Goal: Information Seeking & Learning: Learn about a topic

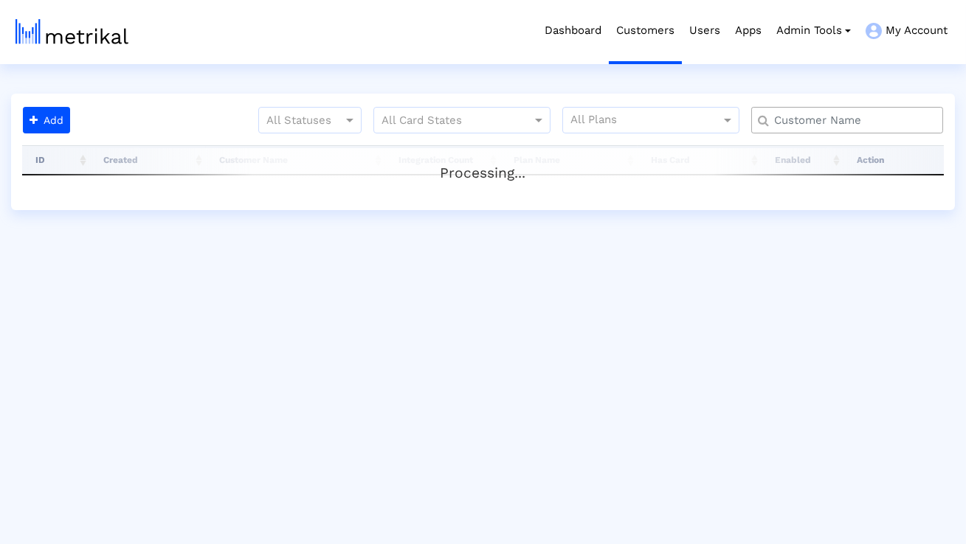
click at [787, 117] on input "text" at bounding box center [850, 120] width 173 height 15
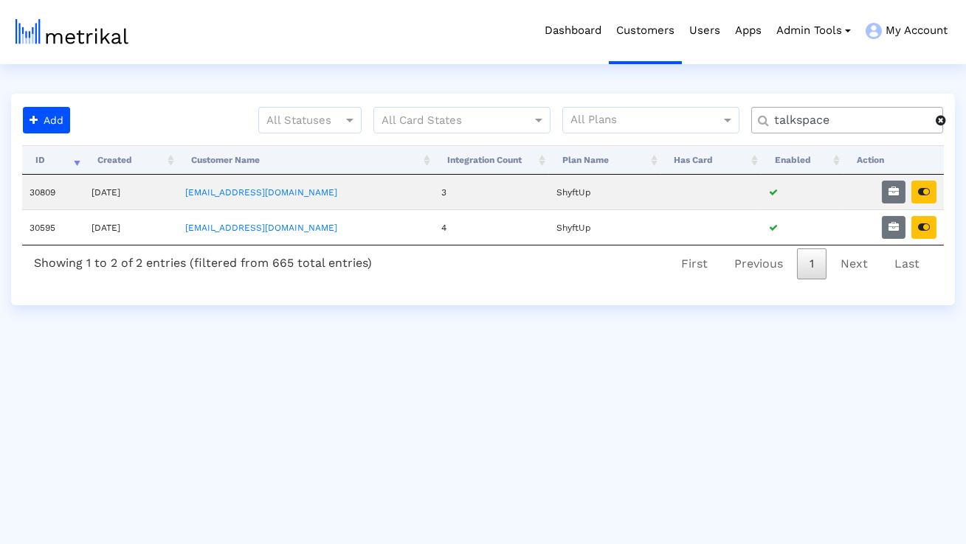
type input "talkspace"
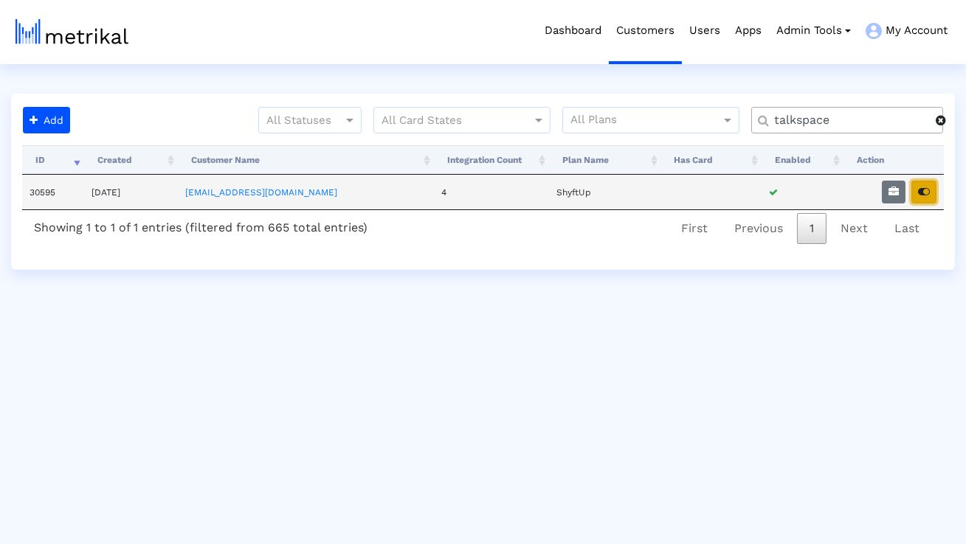
click at [932, 190] on button "button" at bounding box center [923, 192] width 25 height 23
click at [896, 190] on icon "button" at bounding box center [893, 192] width 10 height 10
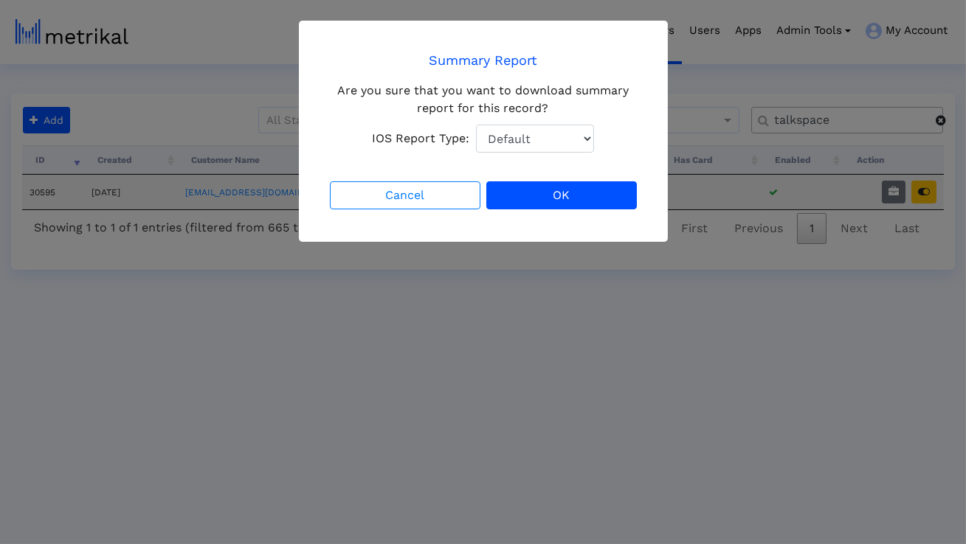
click at [588, 146] on select "Default Total Downloads New Downloads Redownloads" at bounding box center [535, 139] width 118 height 28
select select "1: 1"
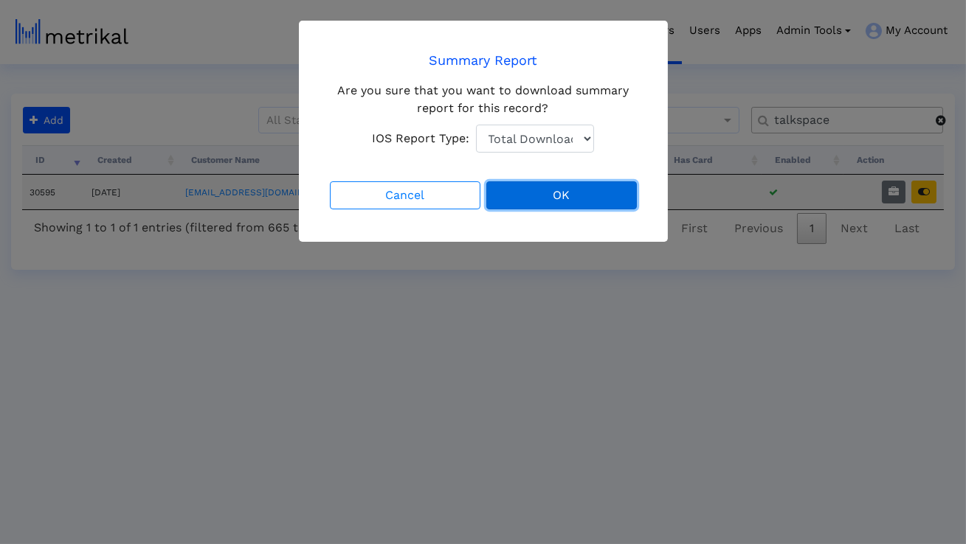
click at [567, 193] on button "OK" at bounding box center [561, 195] width 150 height 28
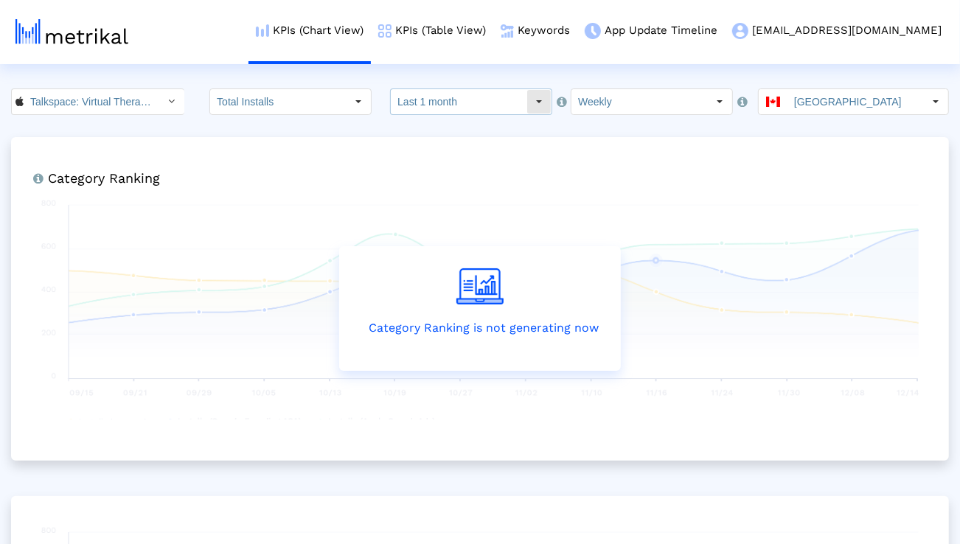
click at [432, 96] on input "Last 1 month" at bounding box center [459, 101] width 136 height 25
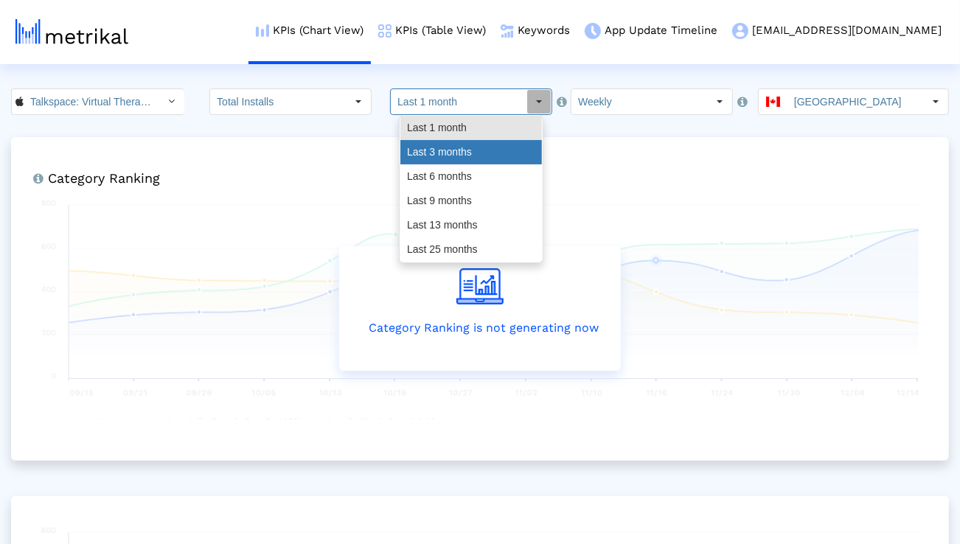
click at [431, 153] on div "Last 3 months" at bounding box center [472, 152] width 142 height 24
type input "Last 3 months"
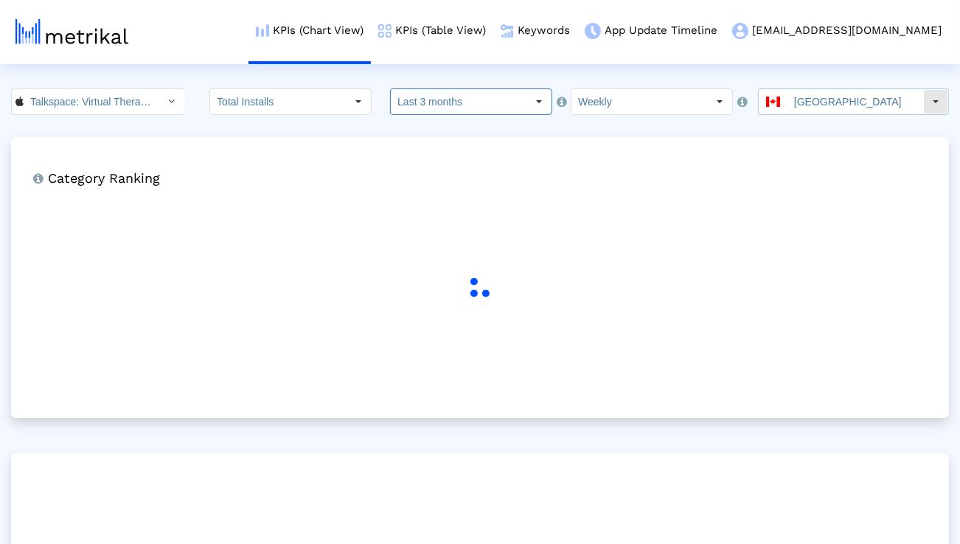
click at [811, 105] on input "Canada" at bounding box center [856, 101] width 136 height 25
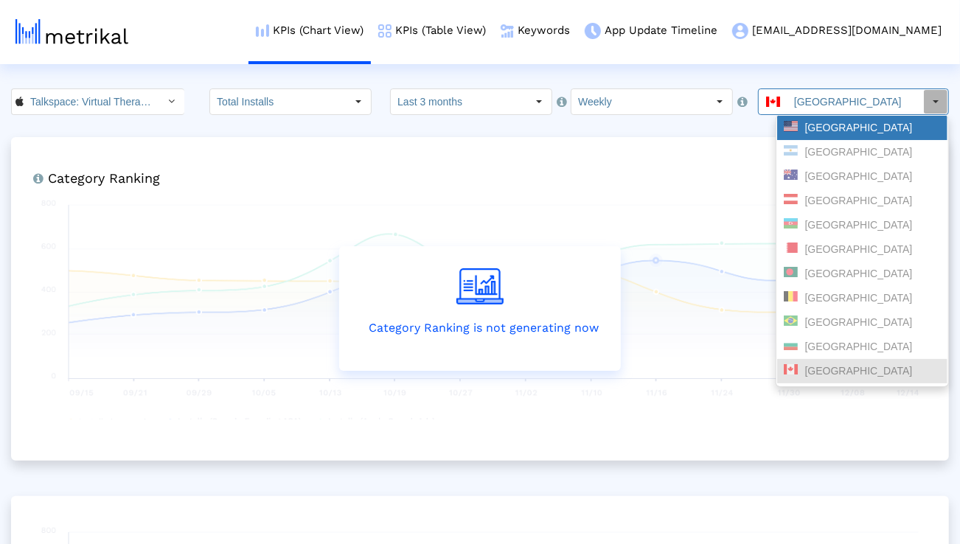
click at [806, 131] on div "[GEOGRAPHIC_DATA]" at bounding box center [862, 128] width 157 height 14
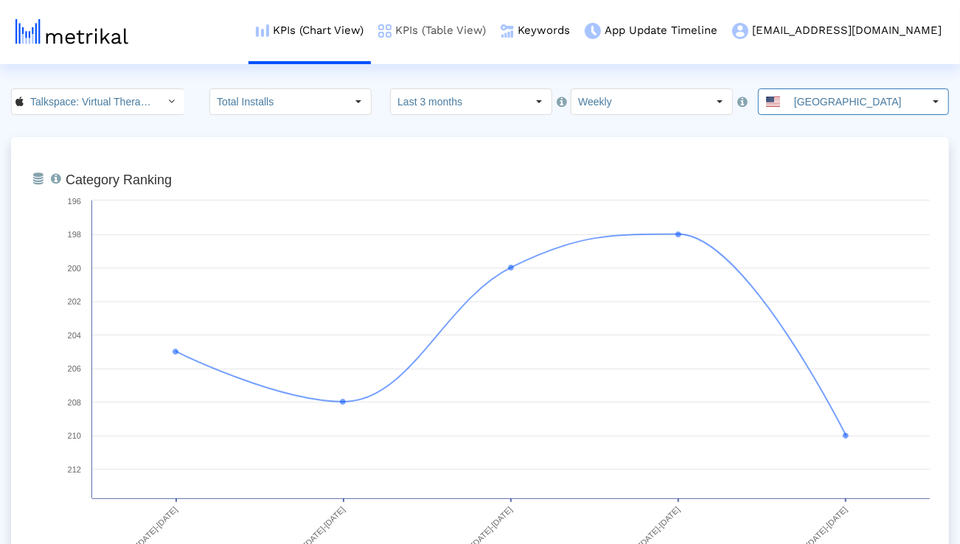
click at [494, 32] on link "KPIs (Table View)" at bounding box center [432, 30] width 122 height 61
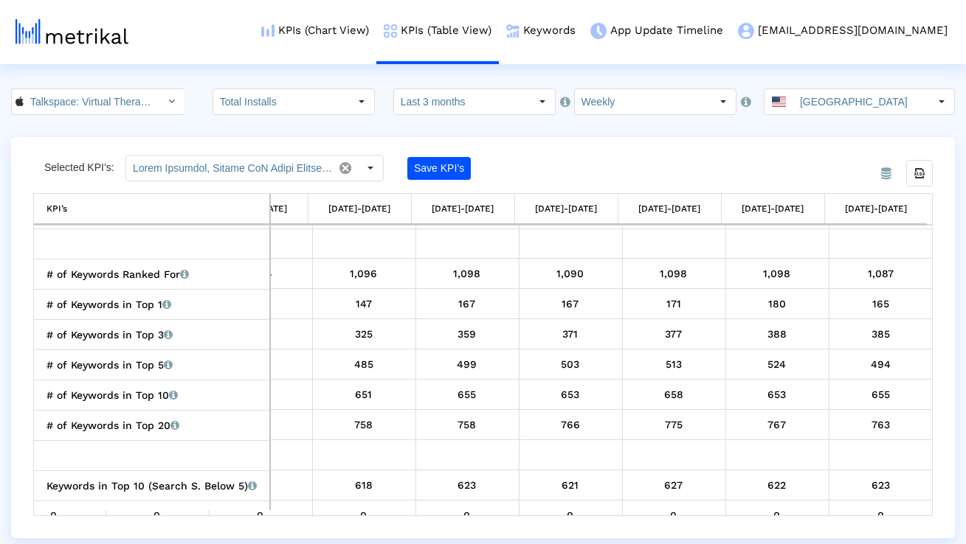
click at [423, 94] on input "Last 3 months" at bounding box center [462, 101] width 136 height 25
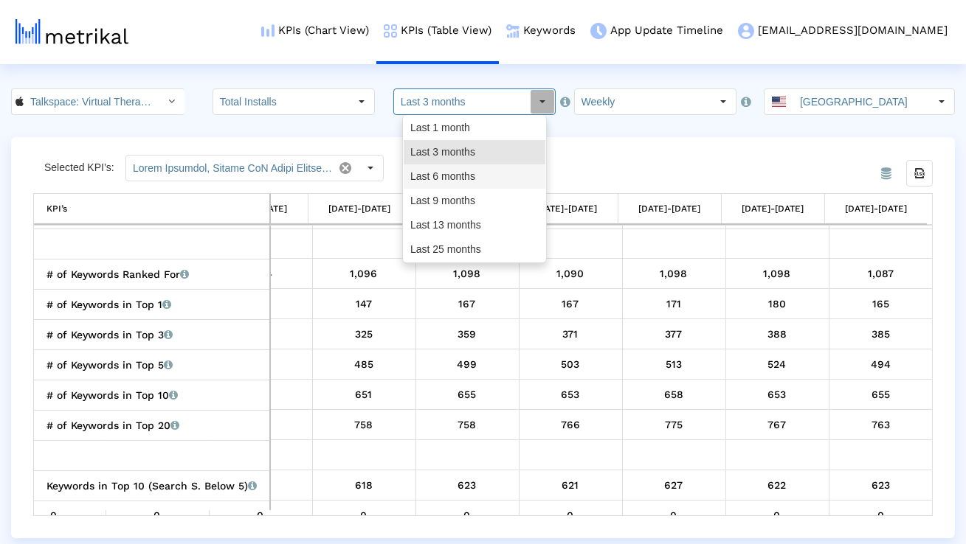
click at [420, 173] on div "Last 6 months" at bounding box center [475, 177] width 142 height 24
type input "Last 6 months"
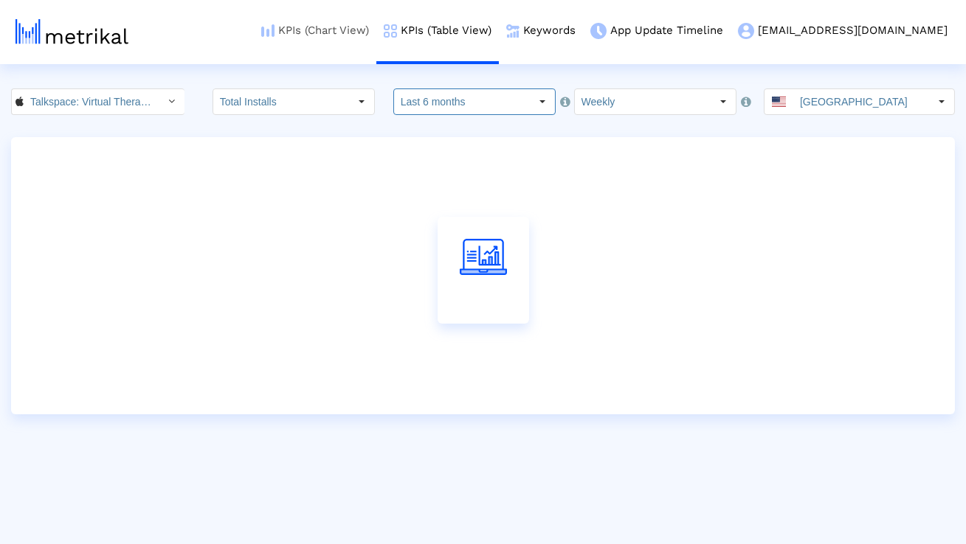
click at [376, 38] on link "KPIs (Chart View)" at bounding box center [315, 30] width 122 height 61
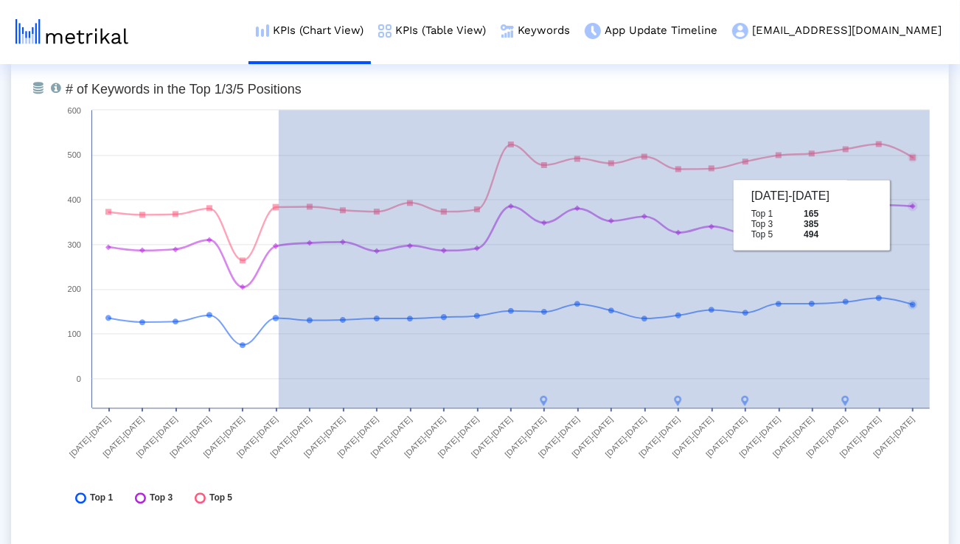
drag, startPoint x: 279, startPoint y: 206, endPoint x: 952, endPoint y: 214, distance: 673.6
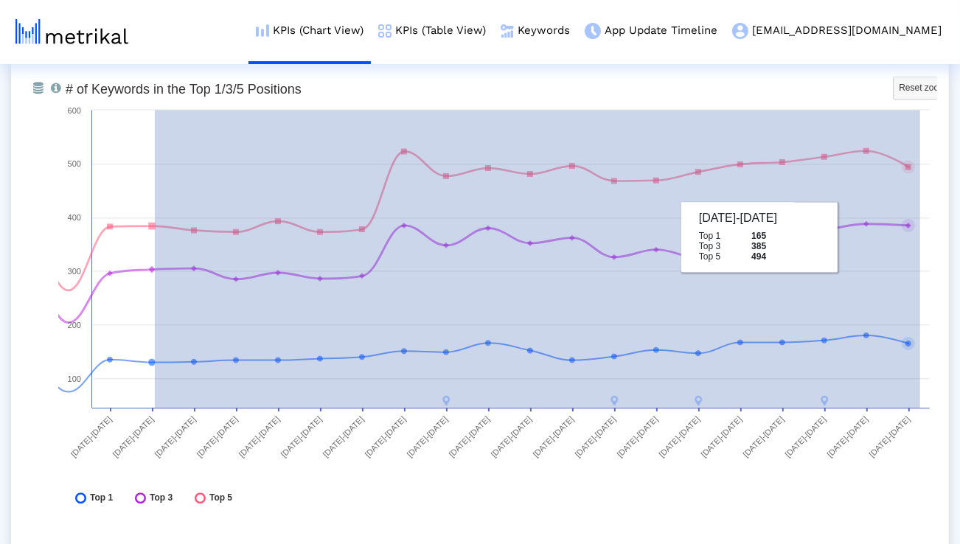
drag, startPoint x: 155, startPoint y: 227, endPoint x: 966, endPoint y: 235, distance: 810.8
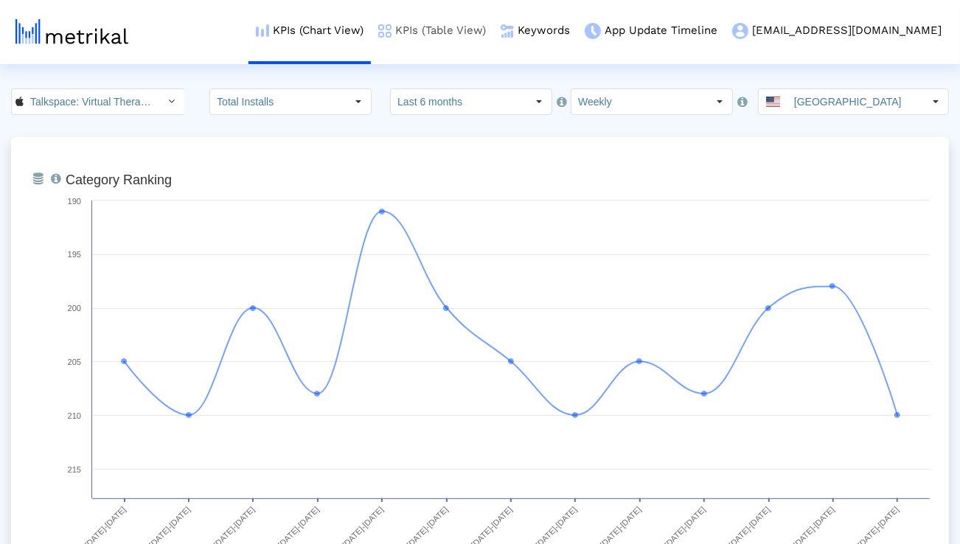
click at [487, 35] on link "KPIs (Table View)" at bounding box center [432, 30] width 122 height 61
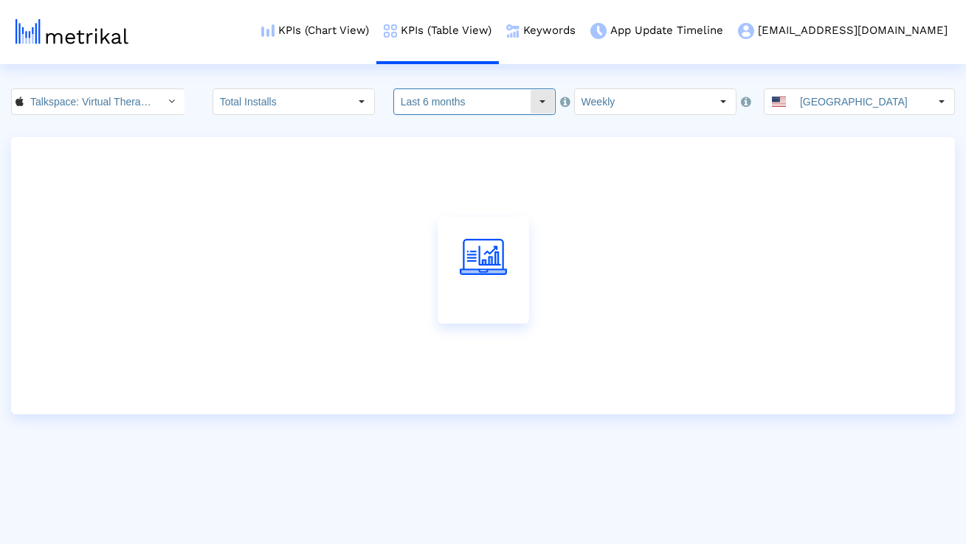
click at [455, 102] on input "Last 6 months" at bounding box center [462, 101] width 136 height 25
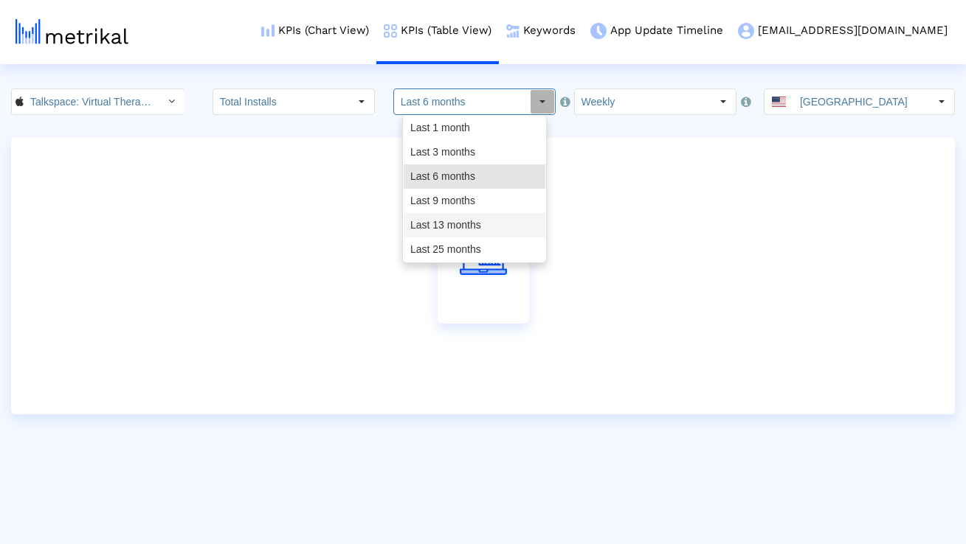
click at [429, 224] on div "Last 13 months" at bounding box center [475, 225] width 142 height 24
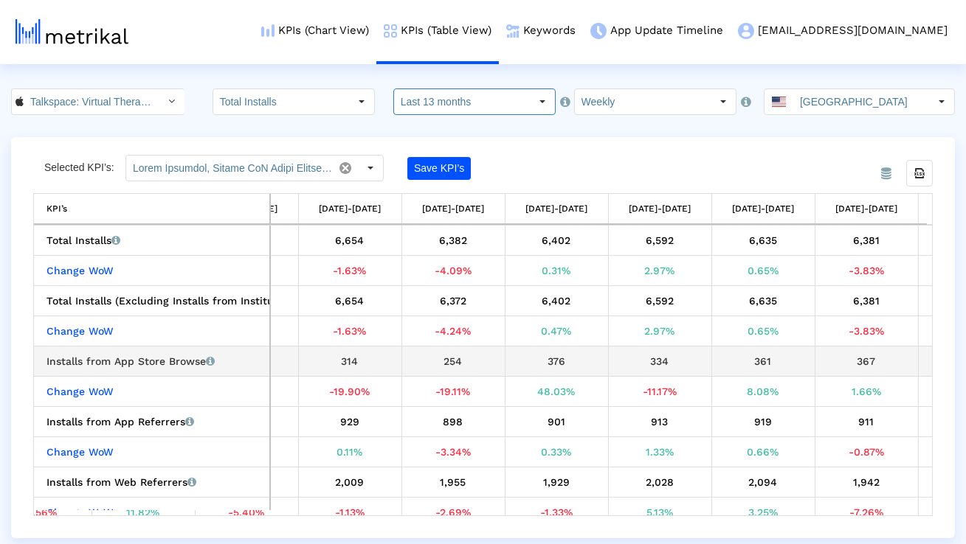
scroll to position [0, 1073]
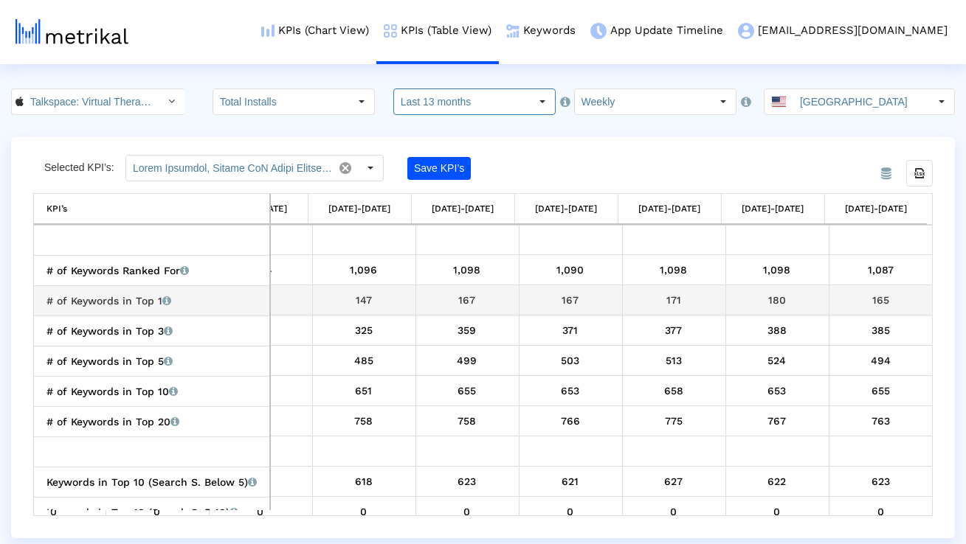
click at [774, 294] on div "180" at bounding box center [777, 300] width 92 height 19
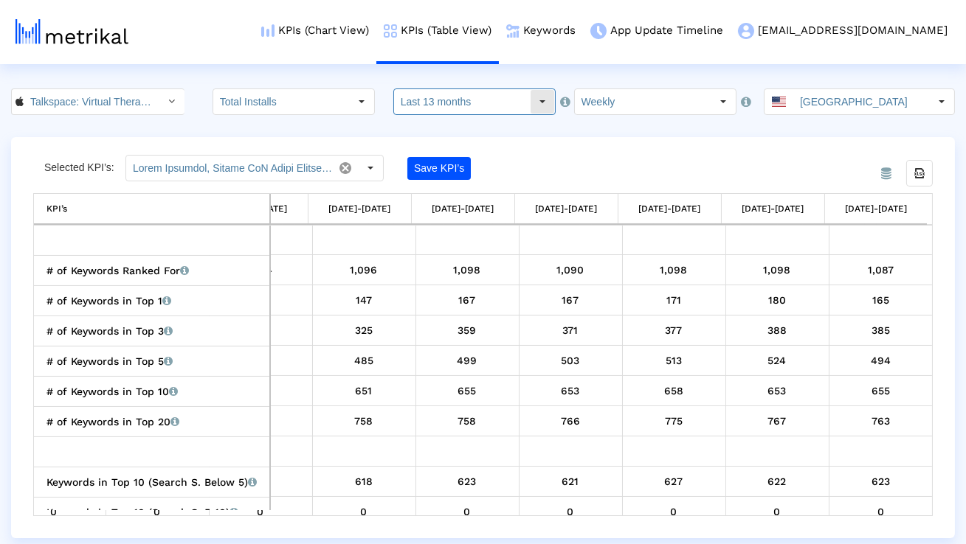
click at [482, 98] on input "Last 13 months" at bounding box center [462, 101] width 136 height 25
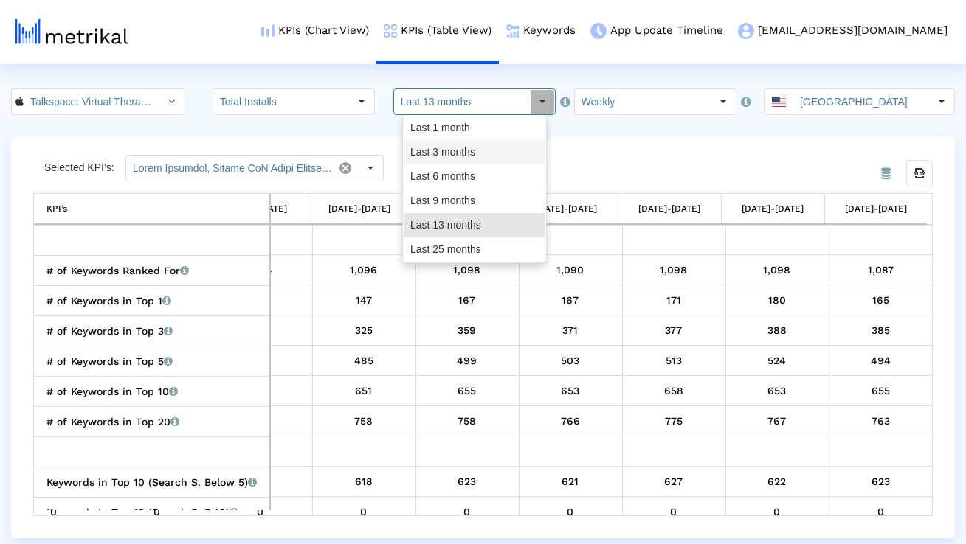
click at [460, 149] on div "Last 3 months" at bounding box center [475, 152] width 142 height 24
type input "Last 3 months"
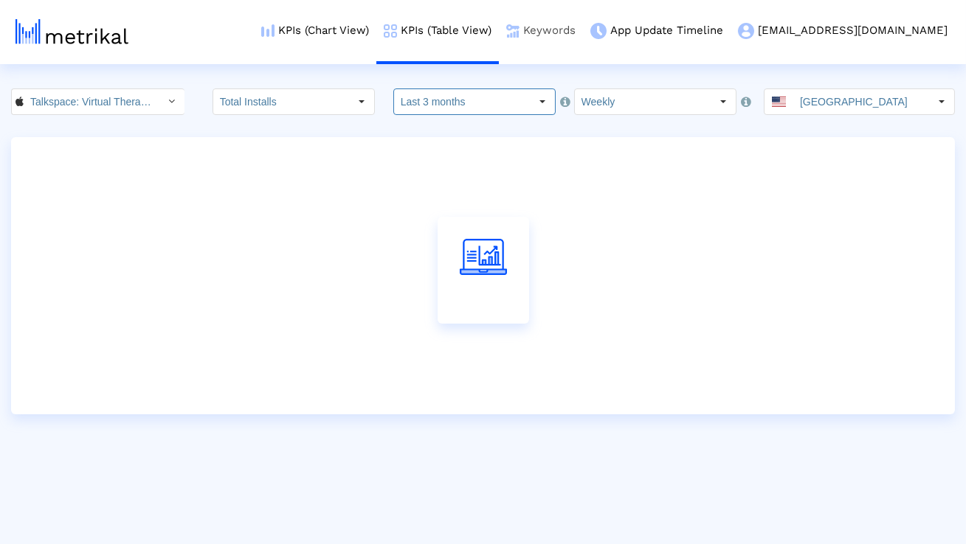
click at [583, 37] on link "Keywords" at bounding box center [541, 30] width 84 height 61
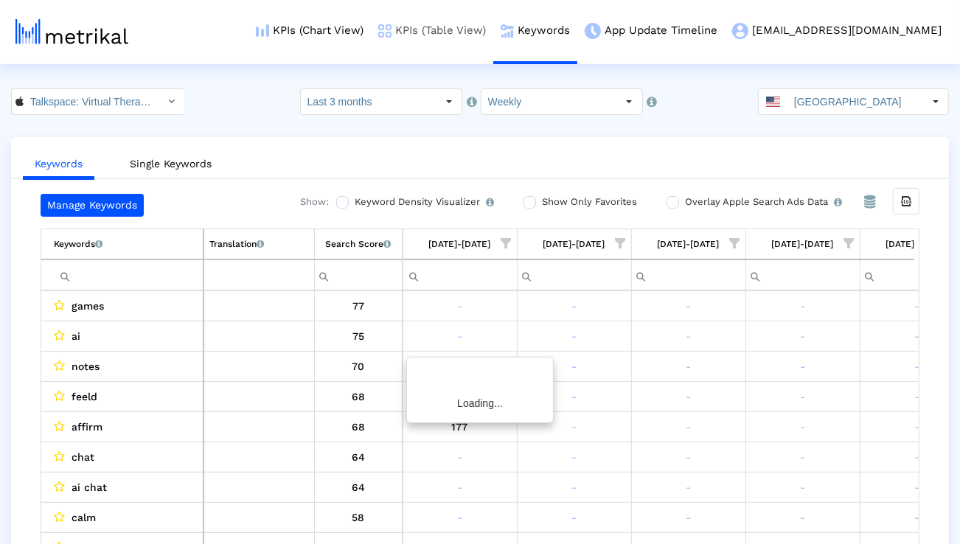
scroll to position [0, 974]
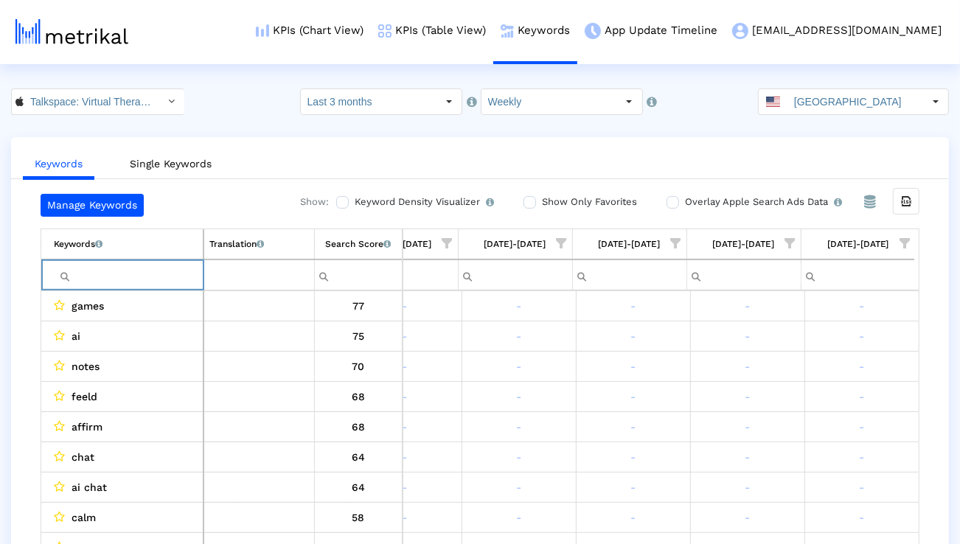
click at [156, 278] on input "Filter cell" at bounding box center [128, 275] width 149 height 24
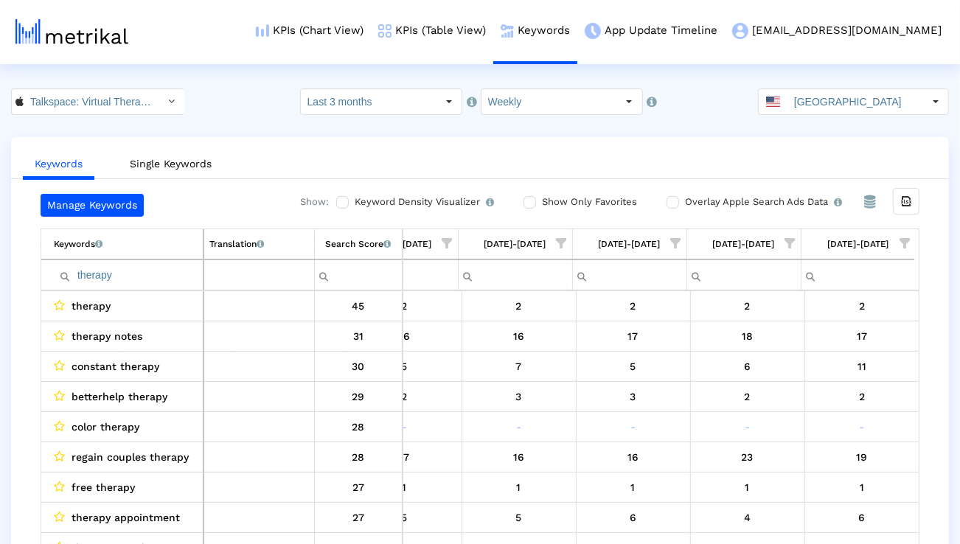
click at [908, 243] on span "Show filter options for column '08/24/25-08/30/25'" at bounding box center [905, 243] width 10 height 10
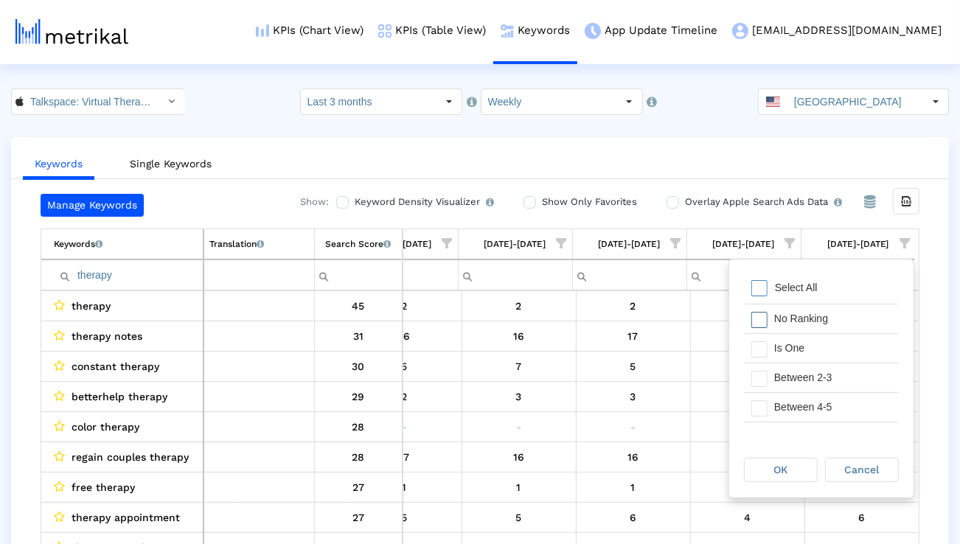
click at [834, 341] on div "Is One" at bounding box center [833, 348] width 132 height 29
click at [826, 373] on div "Between 2-3" at bounding box center [833, 378] width 132 height 29
click at [818, 406] on div "Between 4-5" at bounding box center [833, 407] width 132 height 29
click at [818, 406] on div "Between 6-10" at bounding box center [833, 413] width 132 height 29
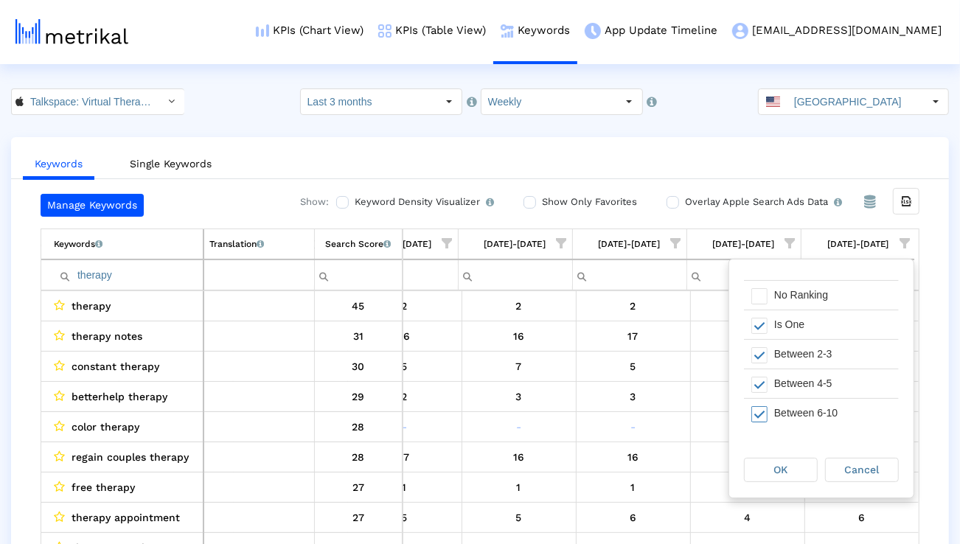
click at [792, 455] on div "OK Cancel" at bounding box center [822, 470] width 184 height 56
click at [789, 467] on div "OK" at bounding box center [781, 470] width 72 height 23
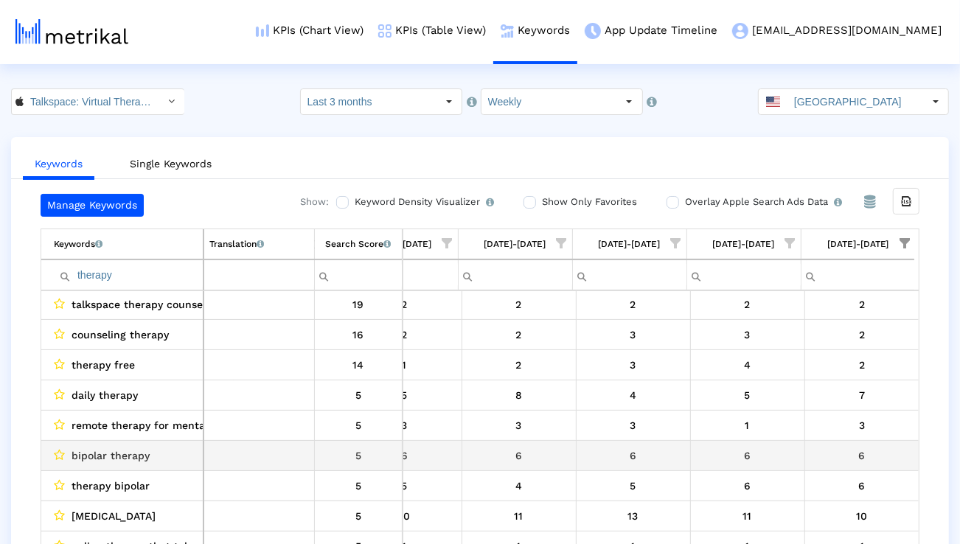
scroll to position [0, 0]
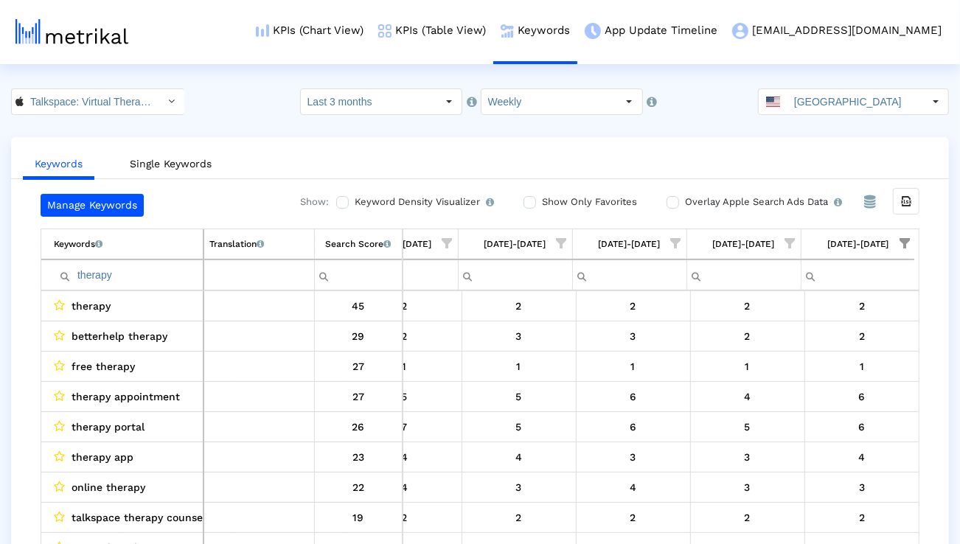
click at [173, 283] on input "therapy" at bounding box center [128, 275] width 149 height 24
type input "therapist"
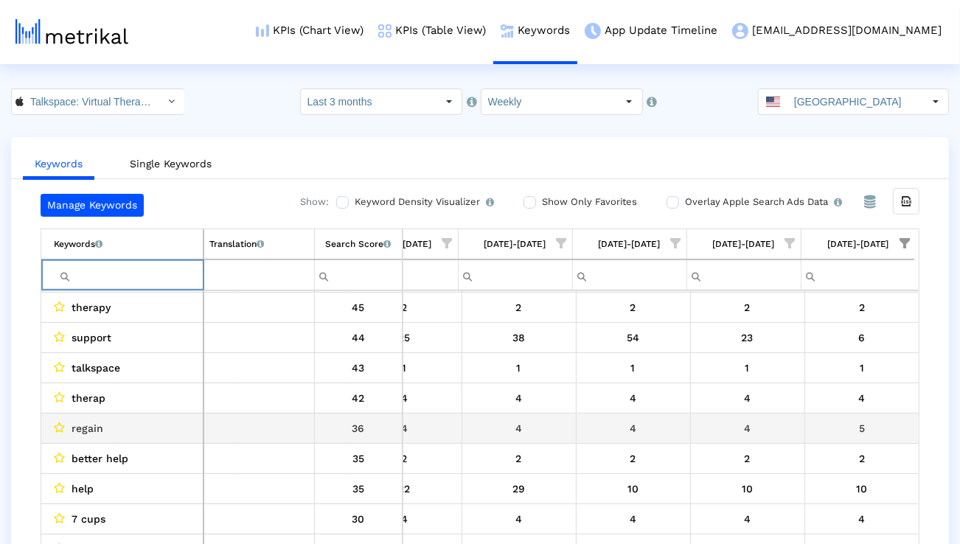
scroll to position [41, 975]
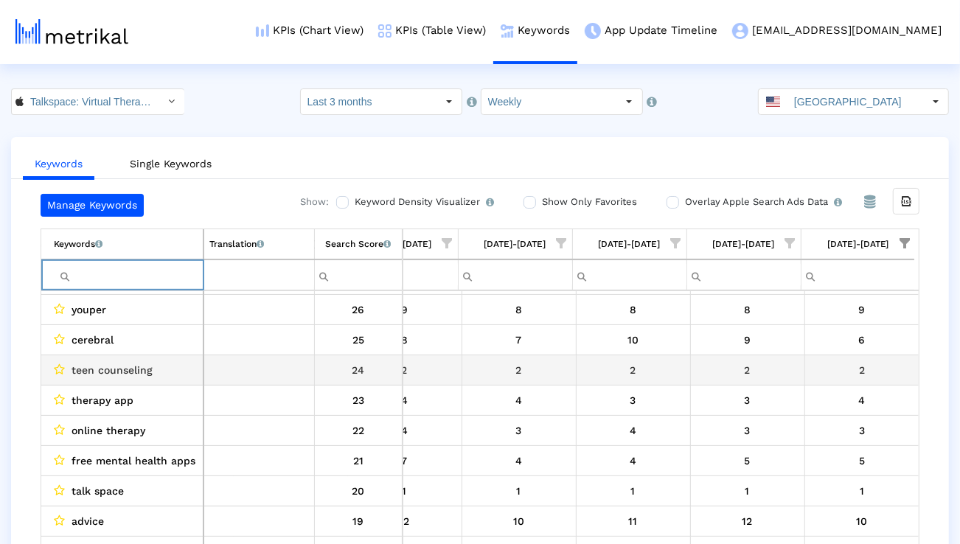
click at [131, 368] on span "teen counseling" at bounding box center [112, 370] width 81 height 19
copy span "teen counseling"
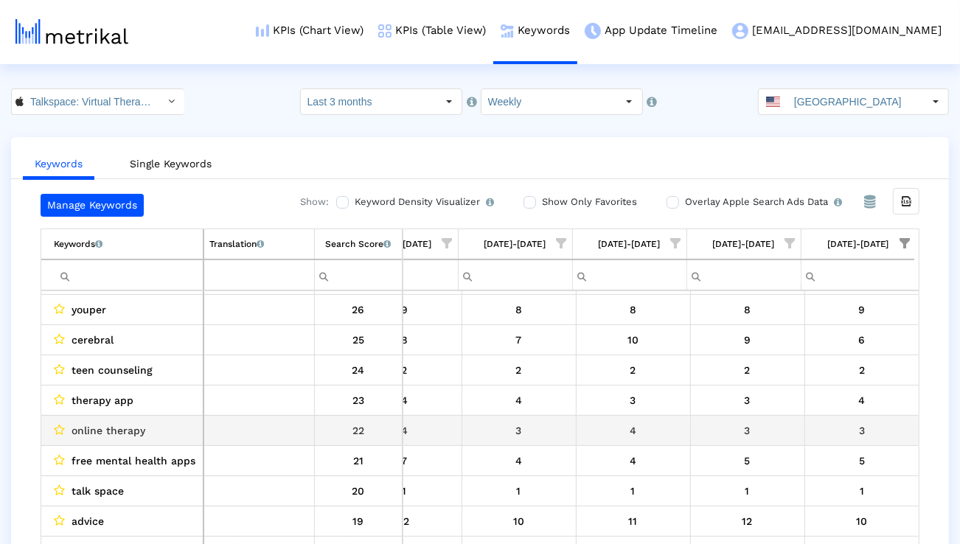
click at [128, 430] on span "online therapy" at bounding box center [109, 430] width 74 height 19
copy span "online therapy"
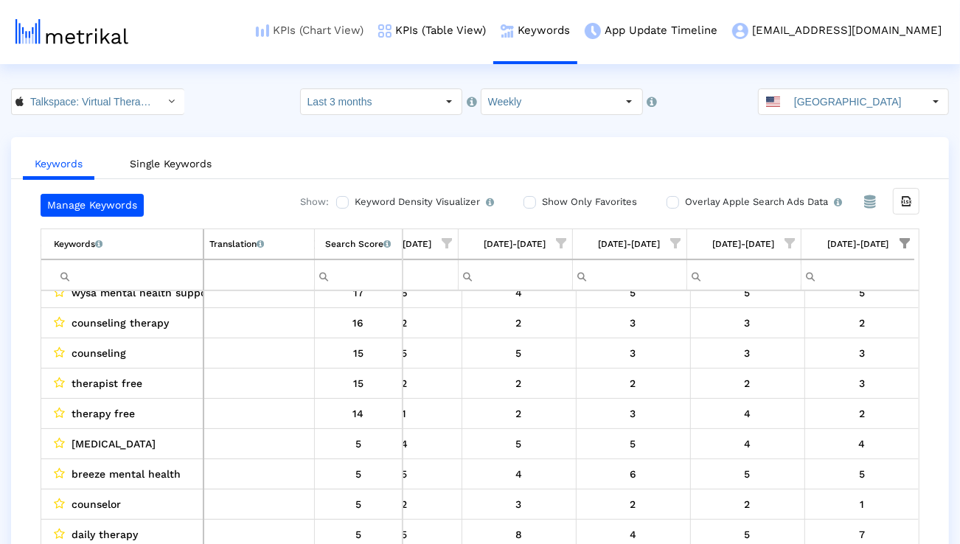
click at [371, 37] on link "KPIs (Chart View)" at bounding box center [310, 30] width 122 height 61
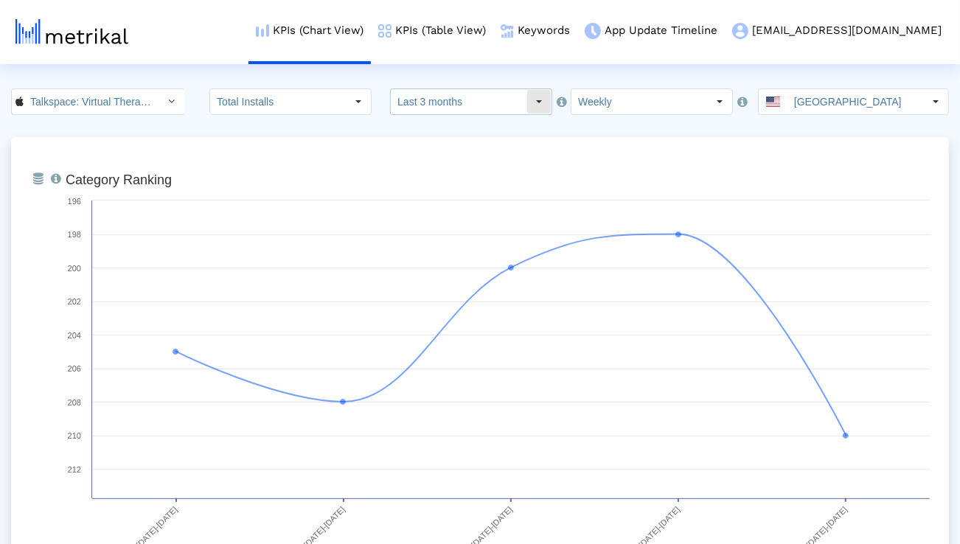
click at [426, 100] on input "Last 3 months" at bounding box center [459, 101] width 136 height 25
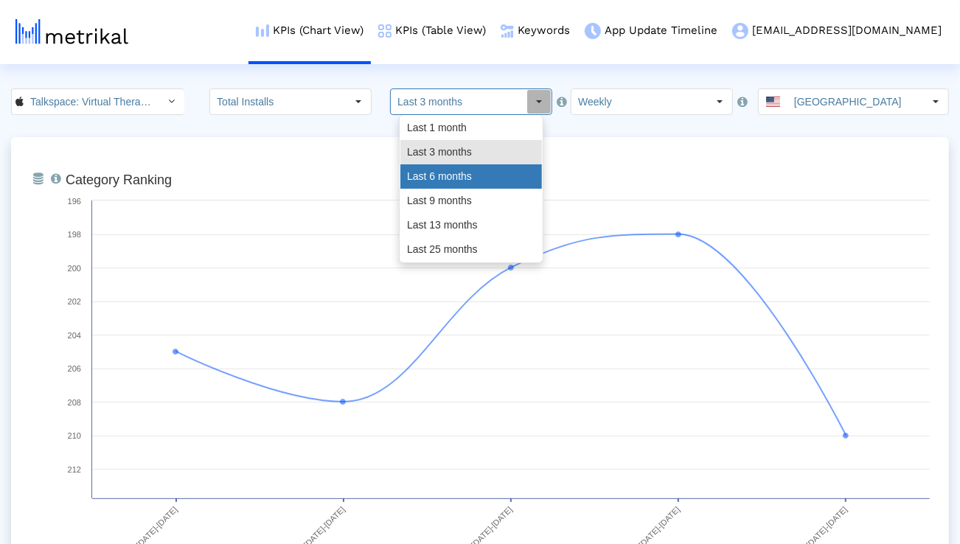
click at [423, 167] on div "Last 6 months" at bounding box center [472, 177] width 142 height 24
type input "Last 6 months"
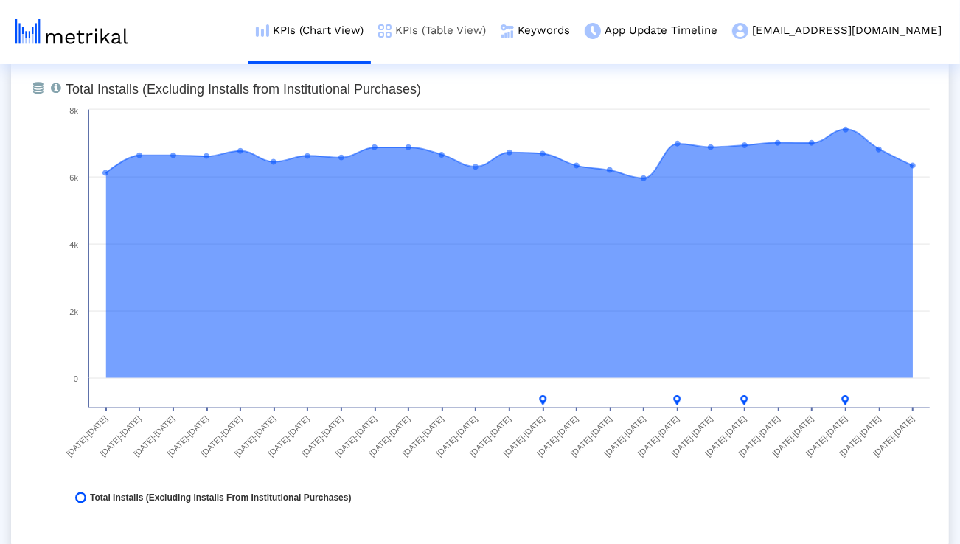
click at [473, 30] on link "KPIs (Table View)" at bounding box center [432, 30] width 122 height 61
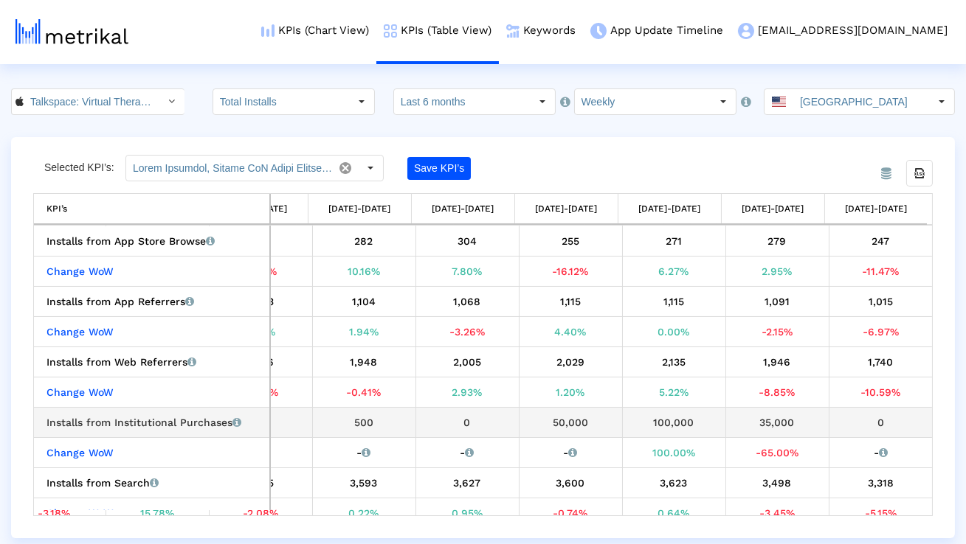
scroll to position [137, 1925]
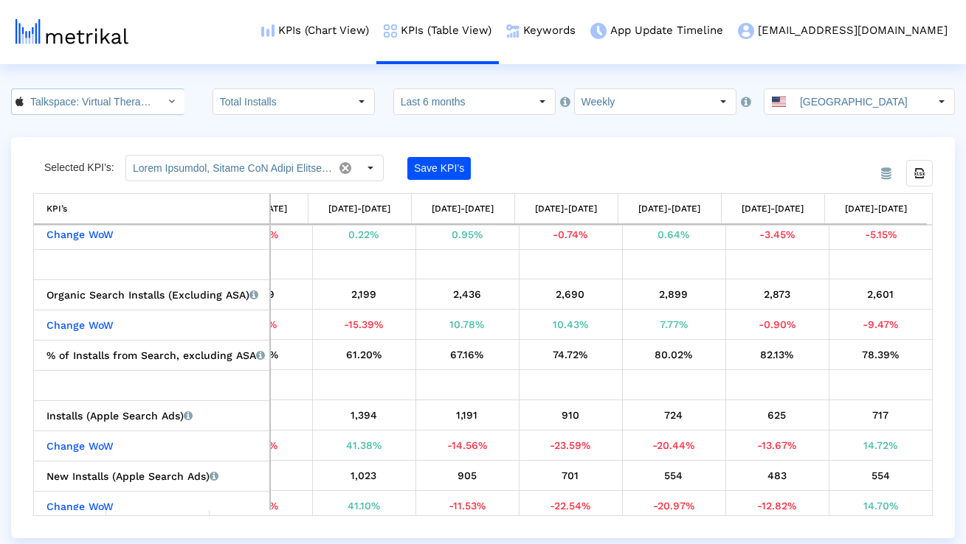
click at [160, 105] on div "Select" at bounding box center [172, 102] width 24 height 24
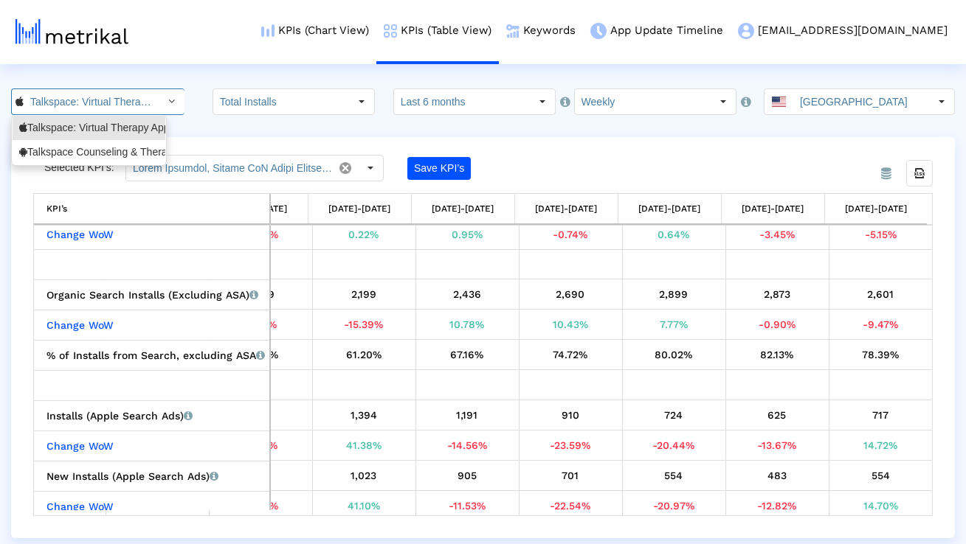
scroll to position [0, 107]
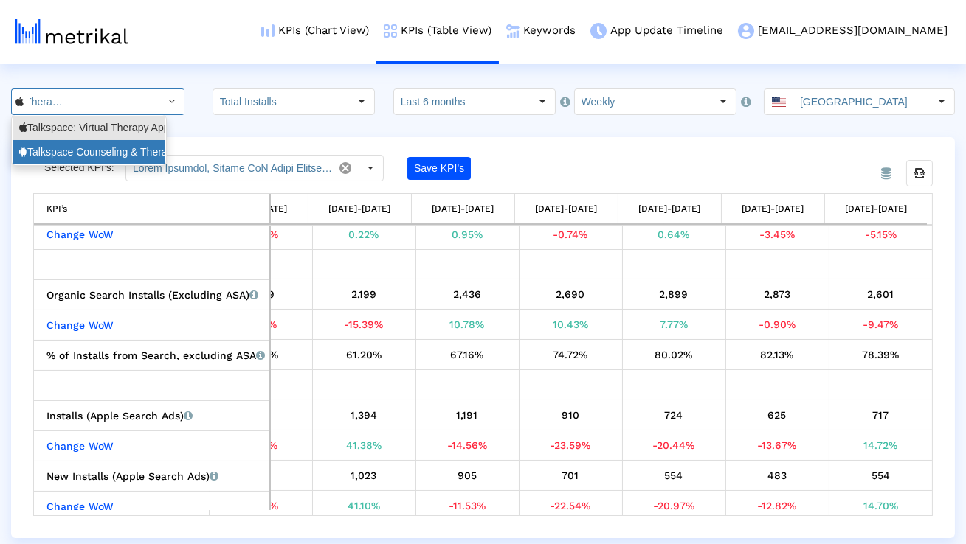
click at [131, 146] on div "Talkspace Counseling & Therapy <com.talkspace.talkspaceapp>" at bounding box center [88, 152] width 139 height 14
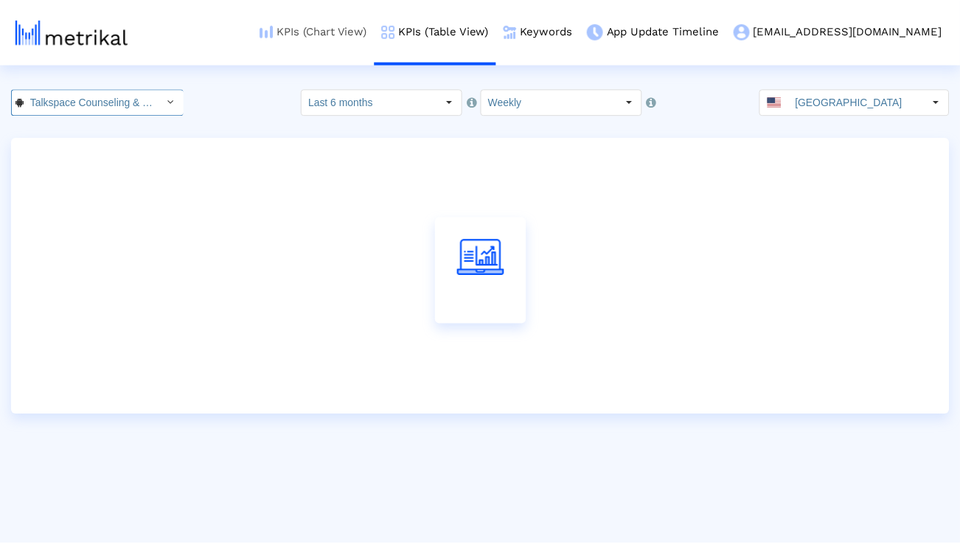
scroll to position [0, 196]
click at [375, 39] on link "KPIs (Chart View)" at bounding box center [315, 30] width 122 height 61
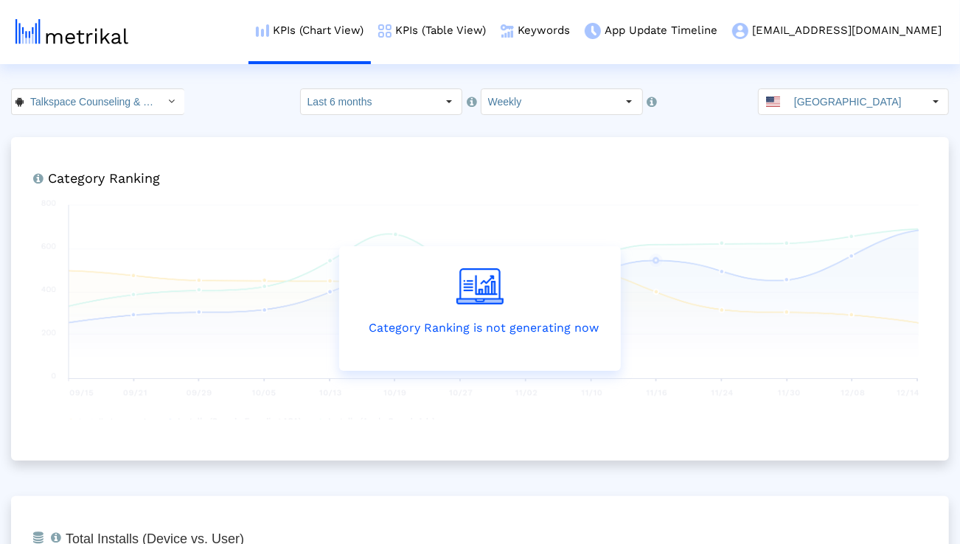
click at [360, 108] on input "Last 6 months" at bounding box center [369, 101] width 136 height 25
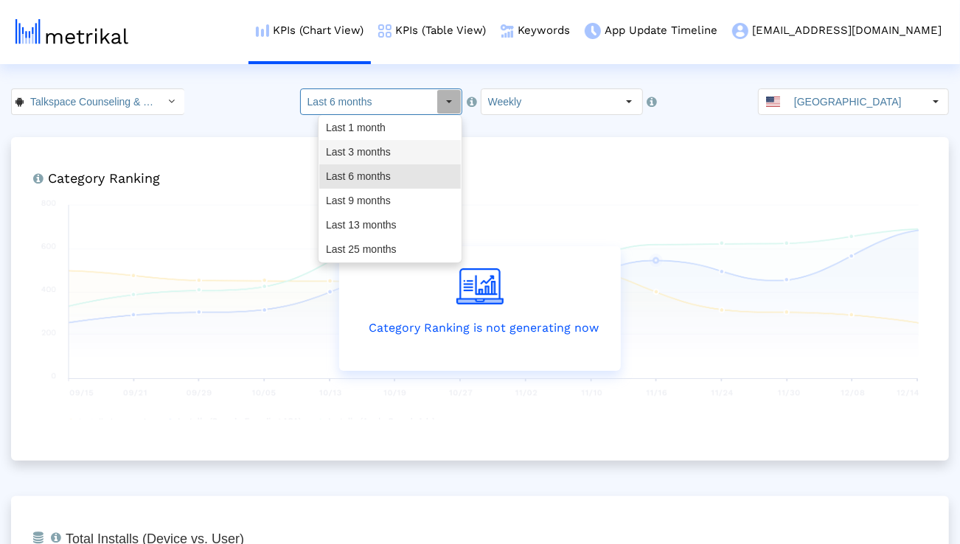
click at [359, 153] on div "Last 3 months" at bounding box center [390, 152] width 142 height 24
type input "Last 3 months"
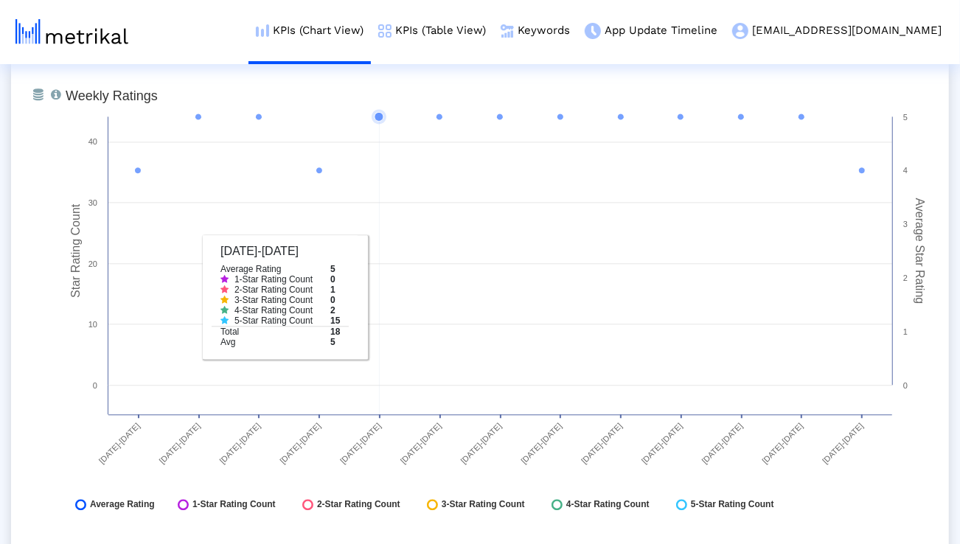
scroll to position [2054, 0]
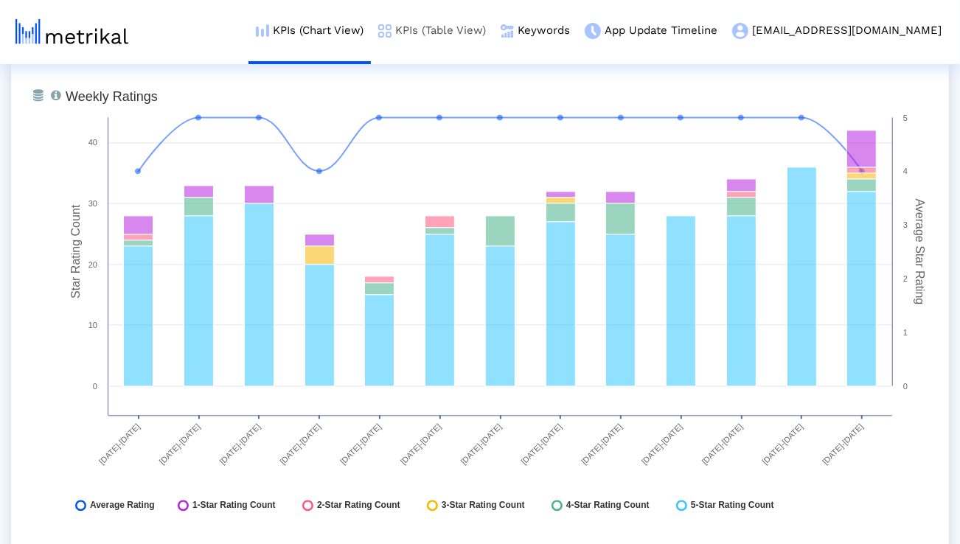
click at [463, 35] on link "KPIs (Table View)" at bounding box center [432, 30] width 122 height 61
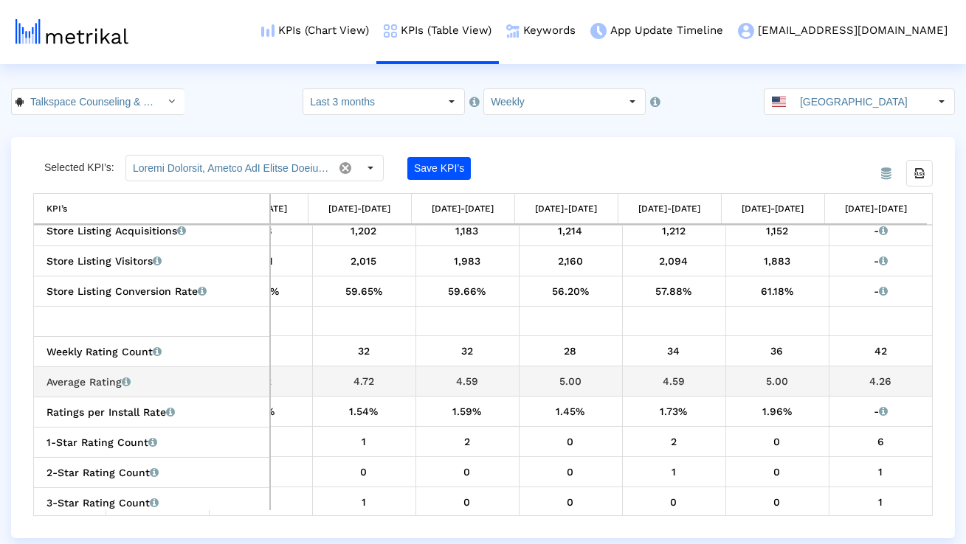
scroll to position [0, 638]
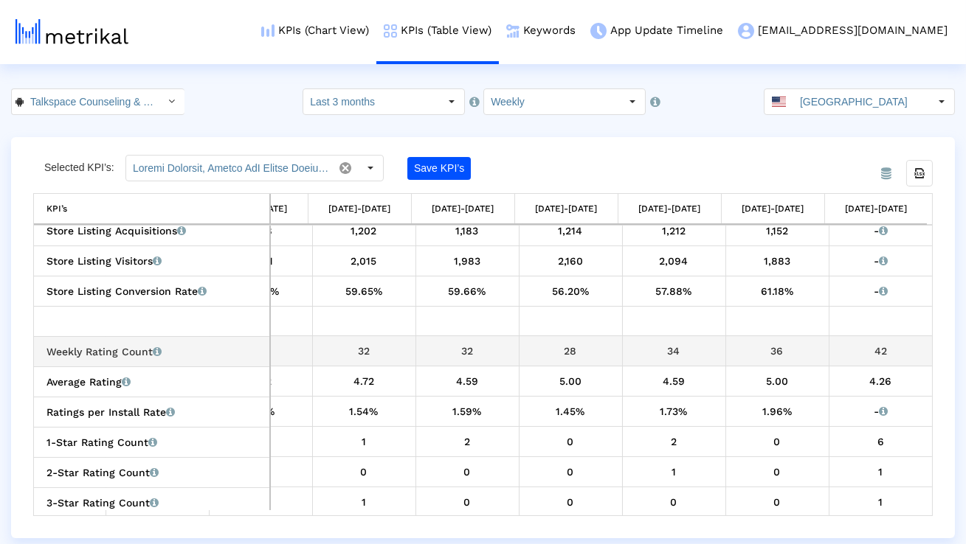
drag, startPoint x: 150, startPoint y: 351, endPoint x: 50, endPoint y: 351, distance: 99.6
click at [48, 350] on div "Weekly Rating Count Total number of ratings that the app received in that time …" at bounding box center [155, 351] width 218 height 19
copy div "Weekly Rating Count"
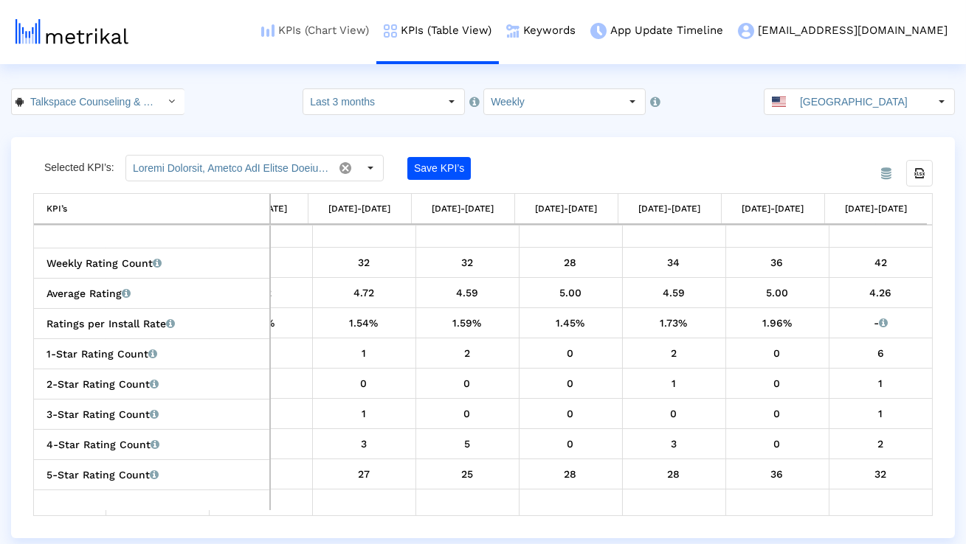
click at [376, 32] on link "KPIs (Chart View)" at bounding box center [315, 30] width 122 height 61
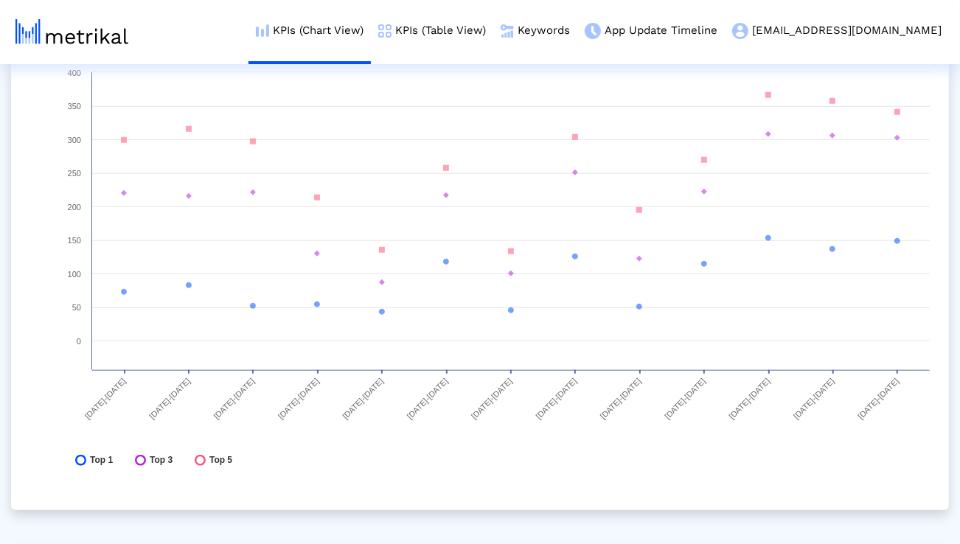
scroll to position [4208, 0]
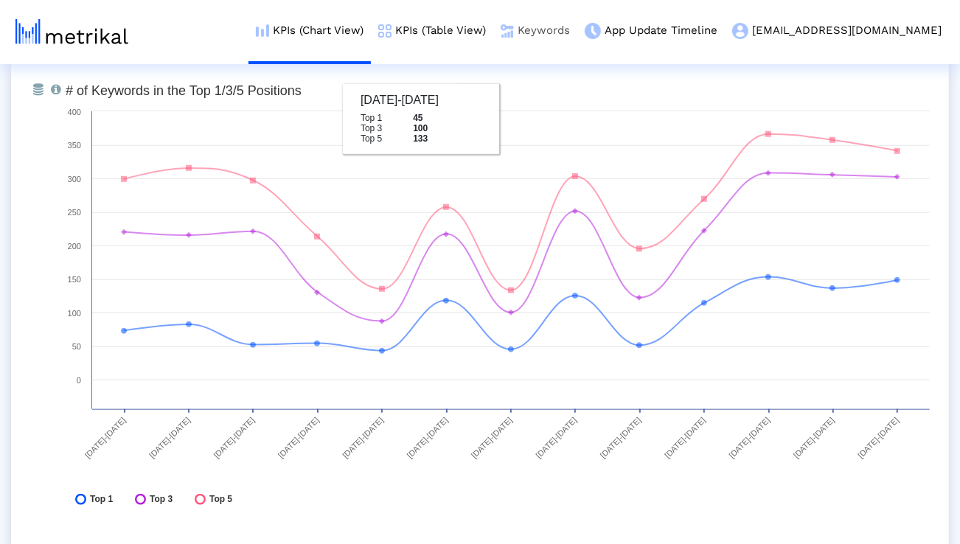
click at [578, 28] on link "Keywords" at bounding box center [536, 30] width 84 height 61
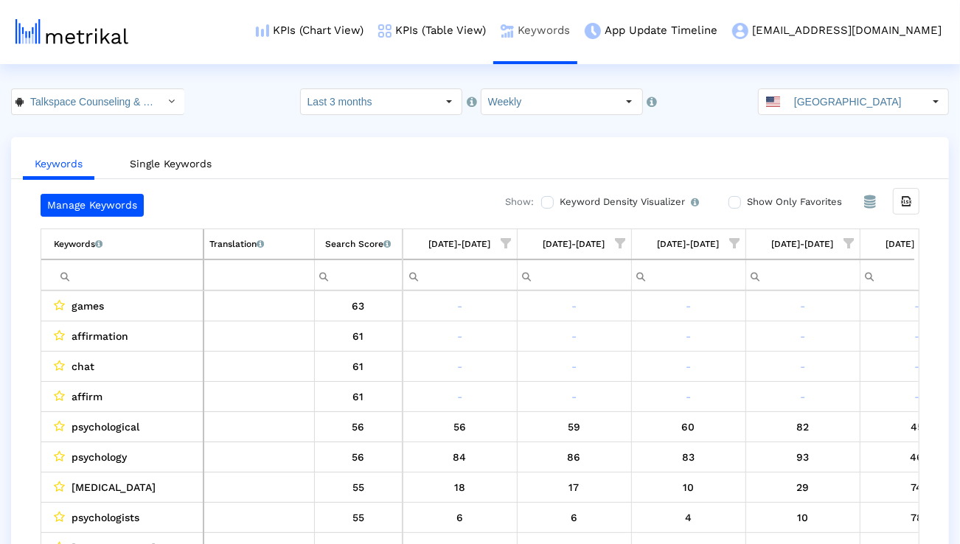
scroll to position [0, 974]
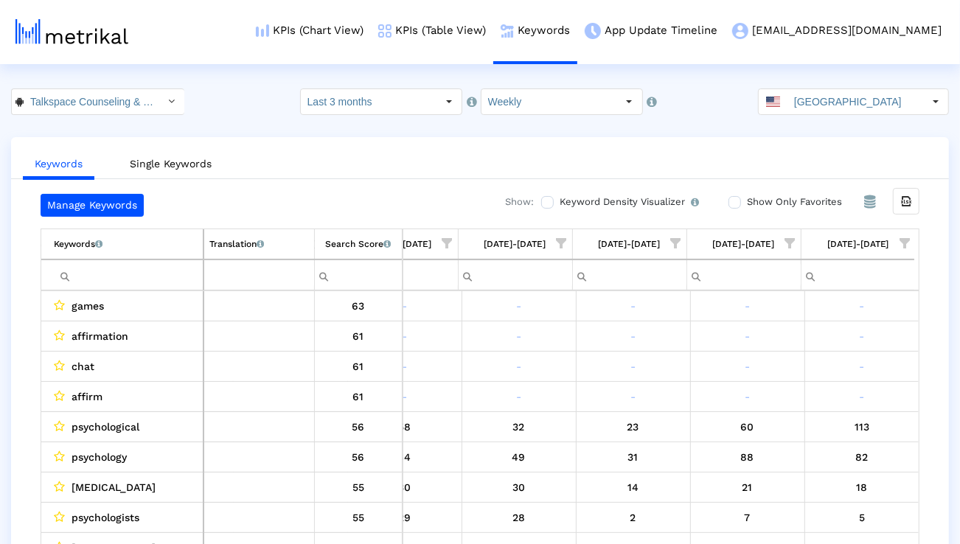
click at [184, 273] on input "Filter cell" at bounding box center [128, 275] width 149 height 24
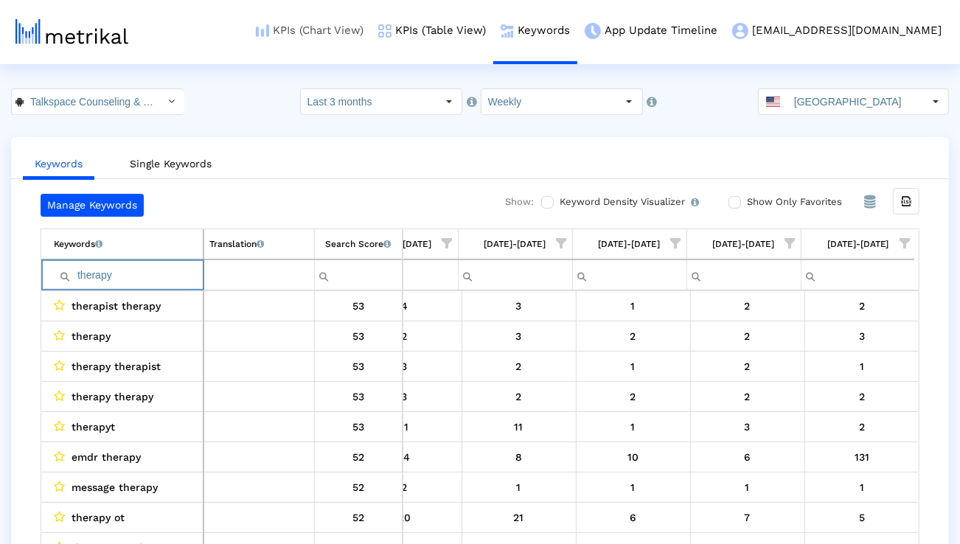
type input "therapy"
click at [907, 239] on span "Show filter options for column '08/24/25-08/30/25'" at bounding box center [905, 243] width 10 height 10
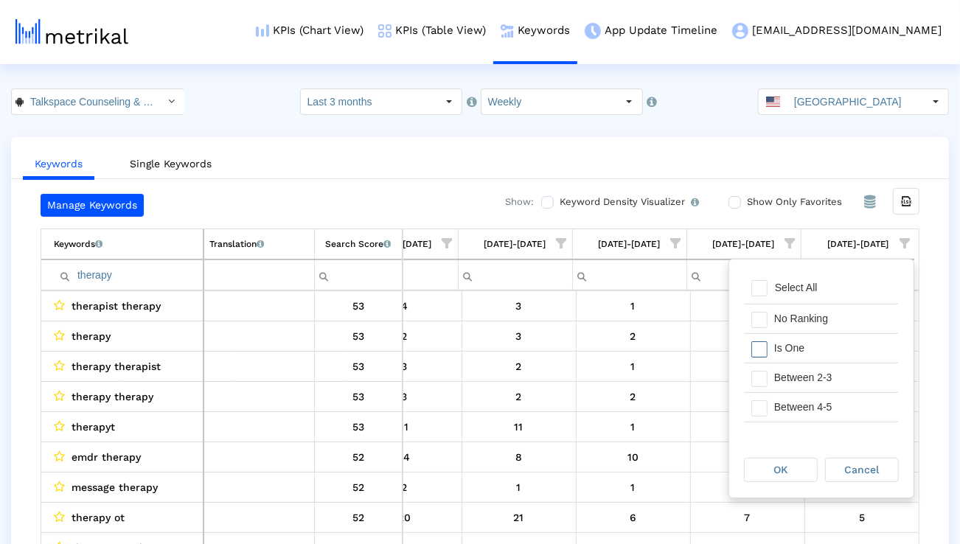
click at [837, 335] on div "Is One" at bounding box center [833, 348] width 132 height 29
click at [819, 381] on div "Between 2-3" at bounding box center [833, 378] width 132 height 29
click at [814, 401] on div "Between 4-5" at bounding box center [833, 407] width 132 height 29
click at [814, 401] on div "Between 6-10" at bounding box center [833, 407] width 132 height 29
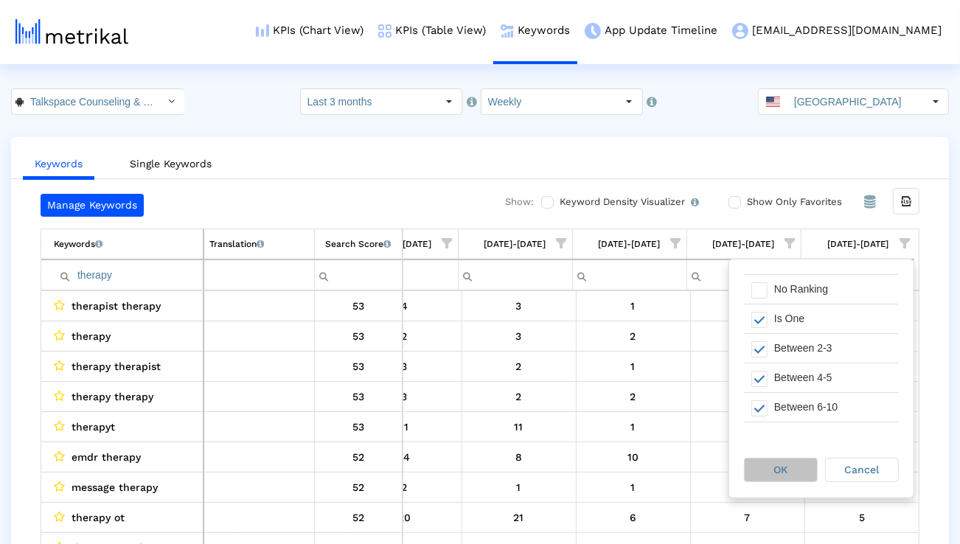
click at [783, 462] on div "OK" at bounding box center [781, 470] width 72 height 23
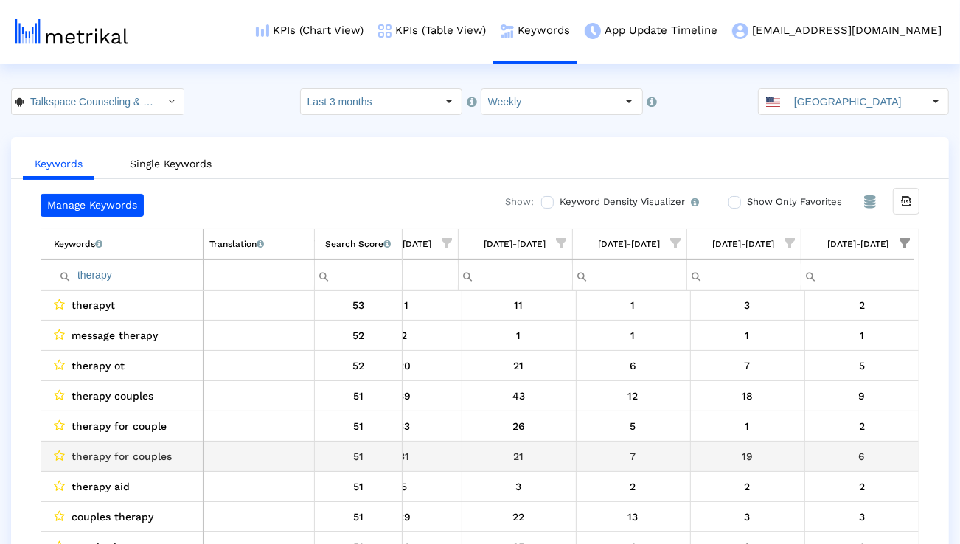
scroll to position [125, 0]
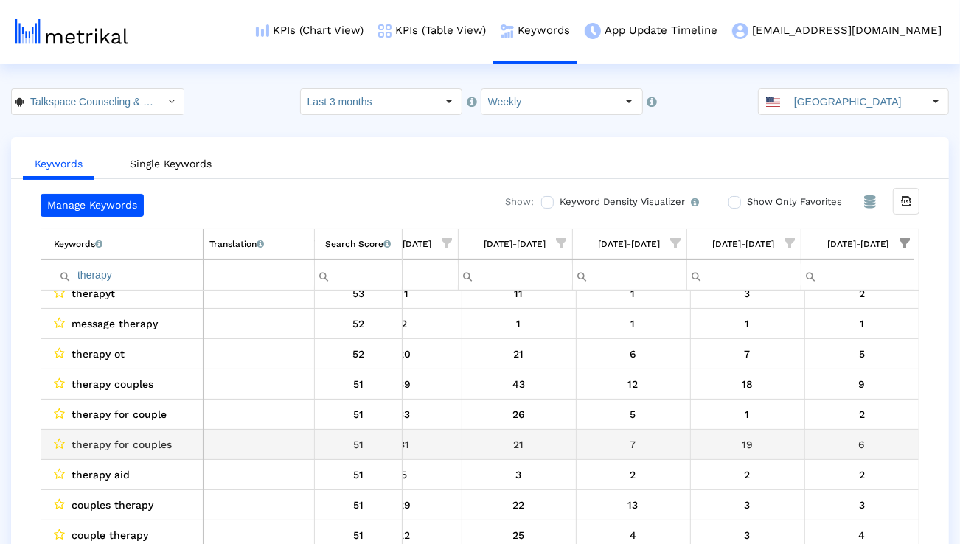
click at [148, 447] on span "therapy for couples" at bounding box center [122, 444] width 100 height 19
copy span "therapy for couples"
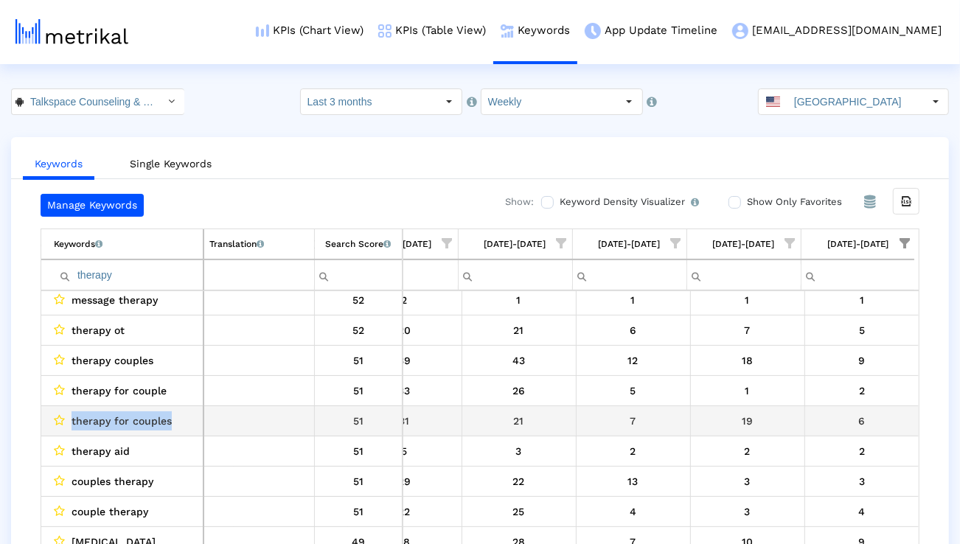
scroll to position [165, 975]
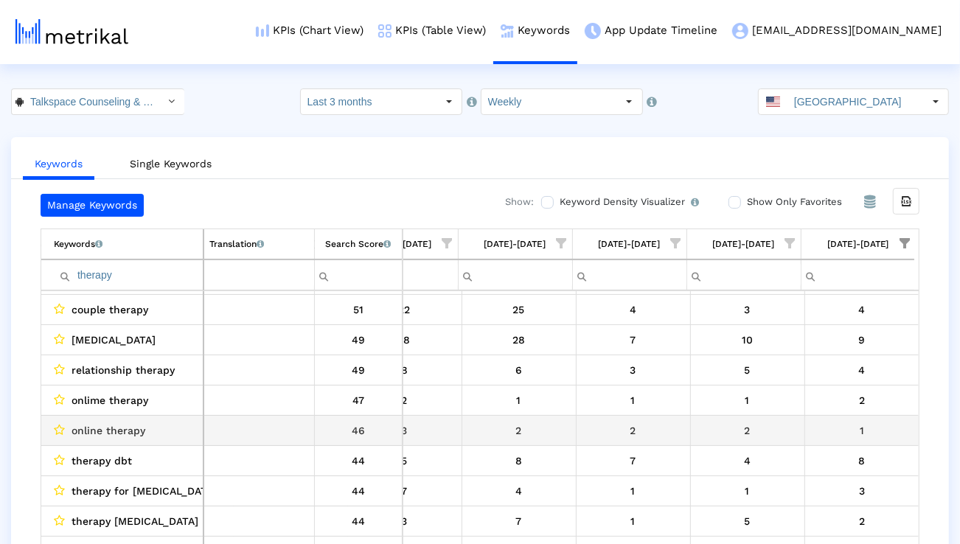
click at [139, 434] on span "online therapy" at bounding box center [109, 430] width 74 height 19
copy span "online therapy"
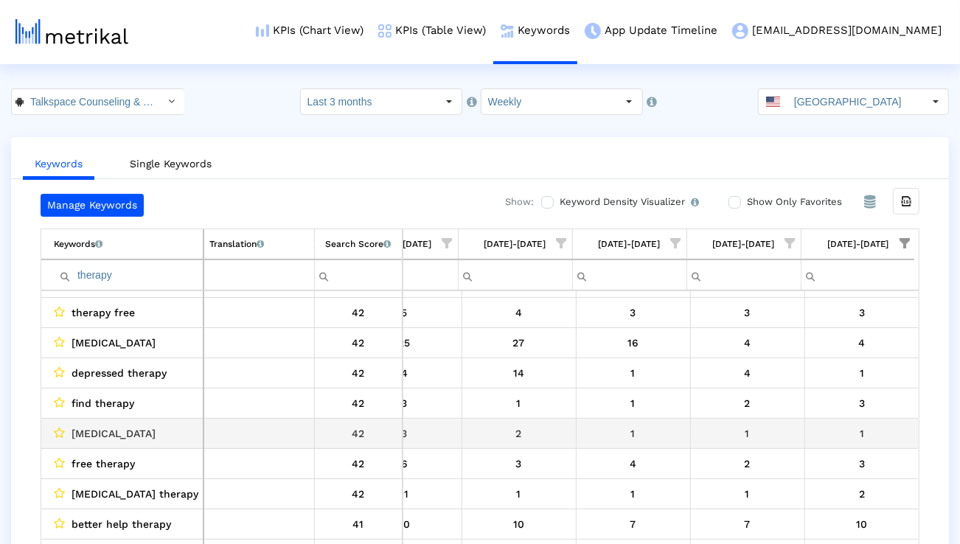
scroll to position [754, 0]
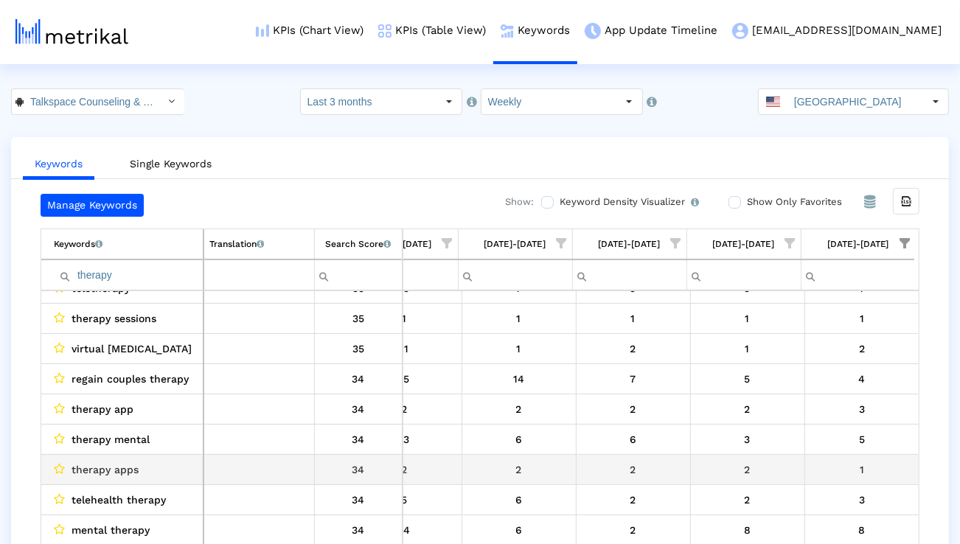
click at [114, 474] on span "therapy apps" at bounding box center [105, 469] width 67 height 19
copy span "therapy apps"
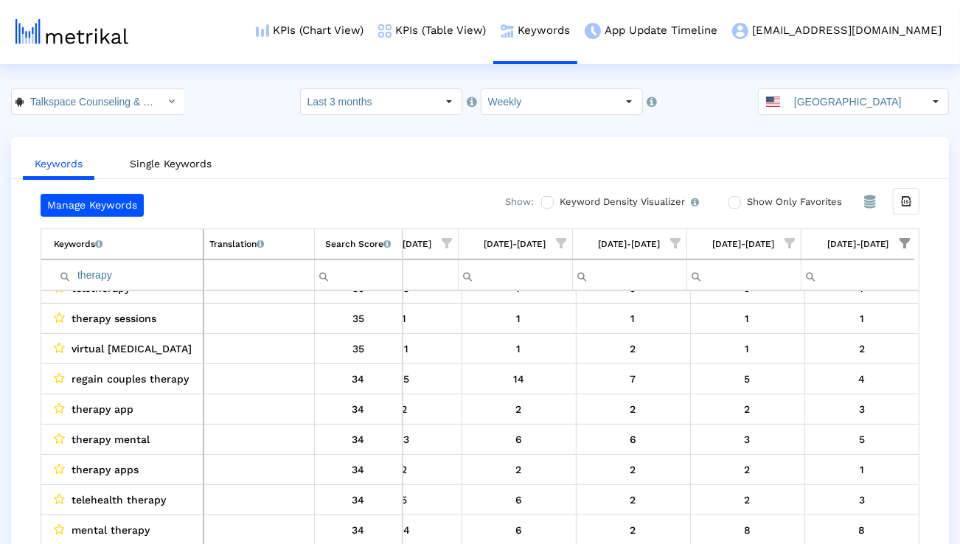
click at [163, 275] on input "therapy" at bounding box center [128, 275] width 149 height 24
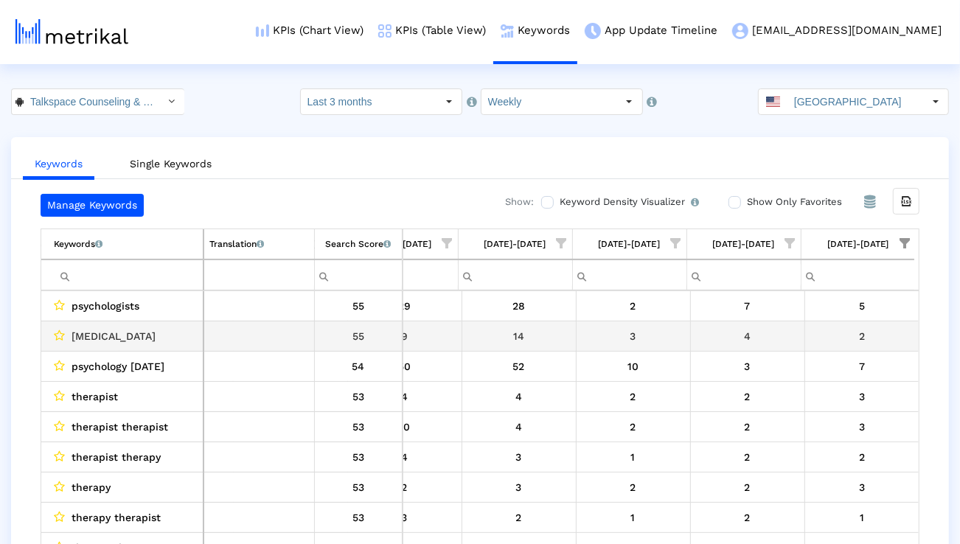
click at [107, 334] on span "[MEDICAL_DATA]" at bounding box center [114, 336] width 84 height 19
click at [106, 334] on span "[MEDICAL_DATA]" at bounding box center [114, 336] width 84 height 19
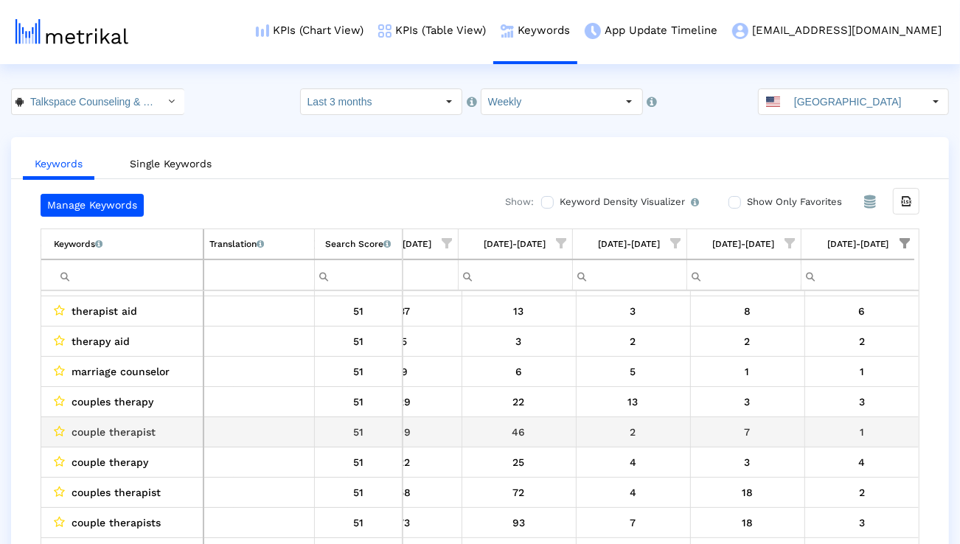
click at [128, 431] on span "couple therapist" at bounding box center [114, 432] width 84 height 19
copy span "couple therapist"
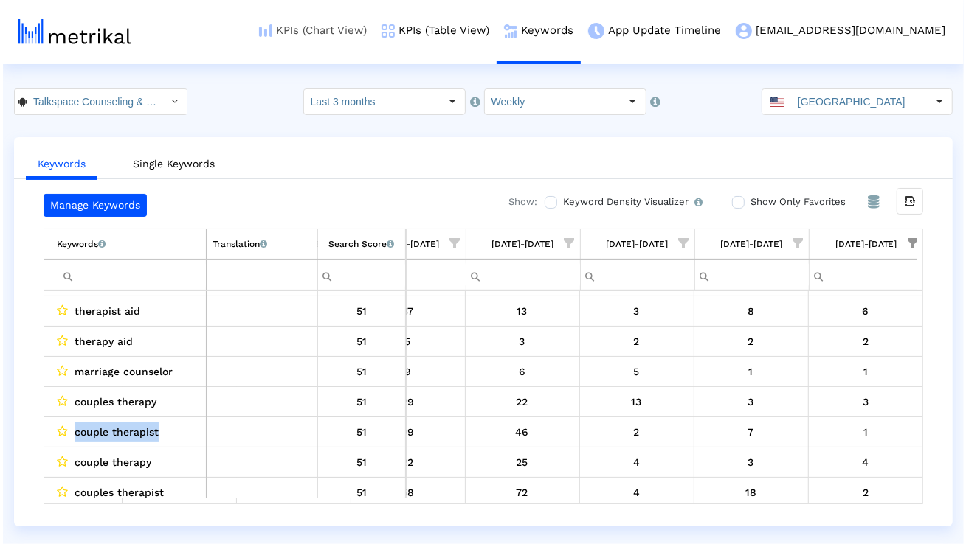
scroll to position [537, 969]
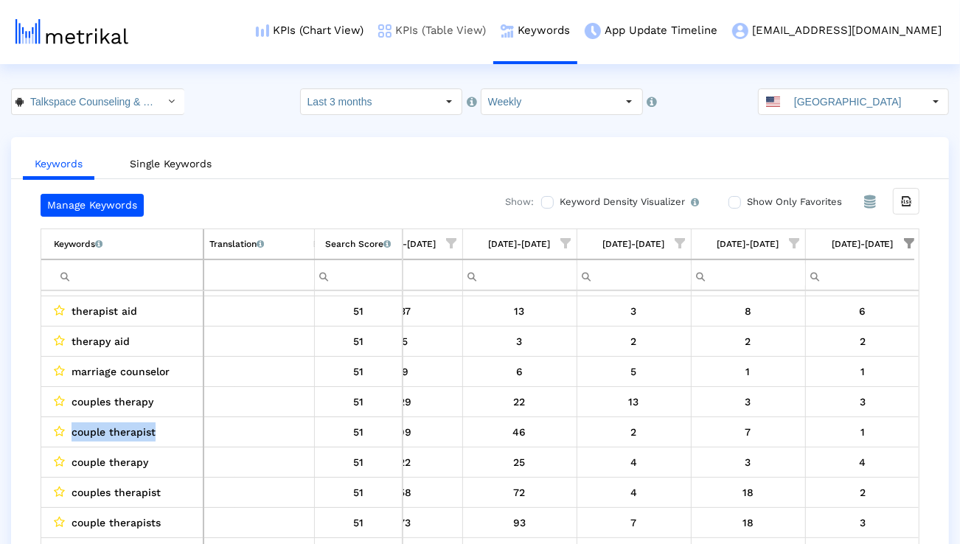
click at [494, 31] on link "KPIs (Table View)" at bounding box center [432, 30] width 122 height 61
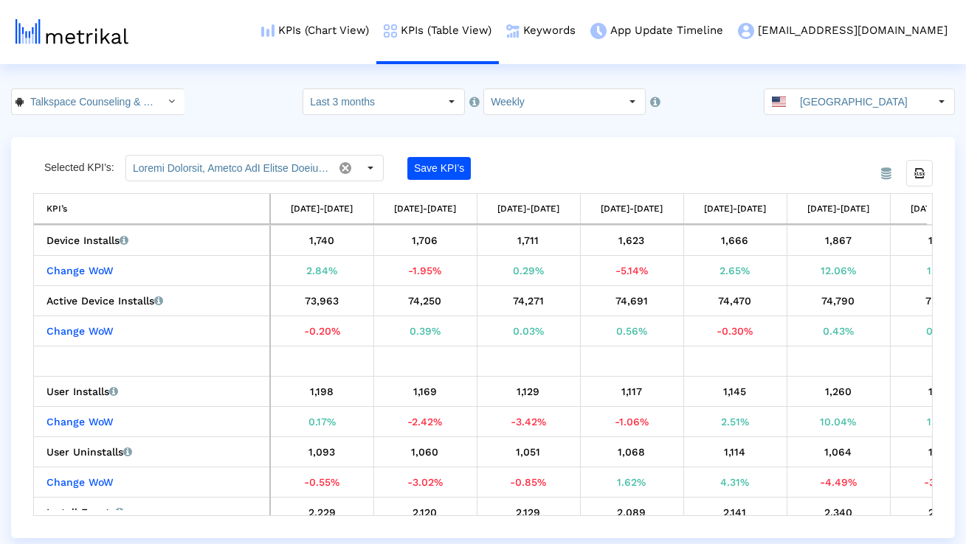
click at [132, 100] on input "Talkspace Counseling & Therapy < com.talkspace.talkspaceapp >" at bounding box center [90, 101] width 133 height 25
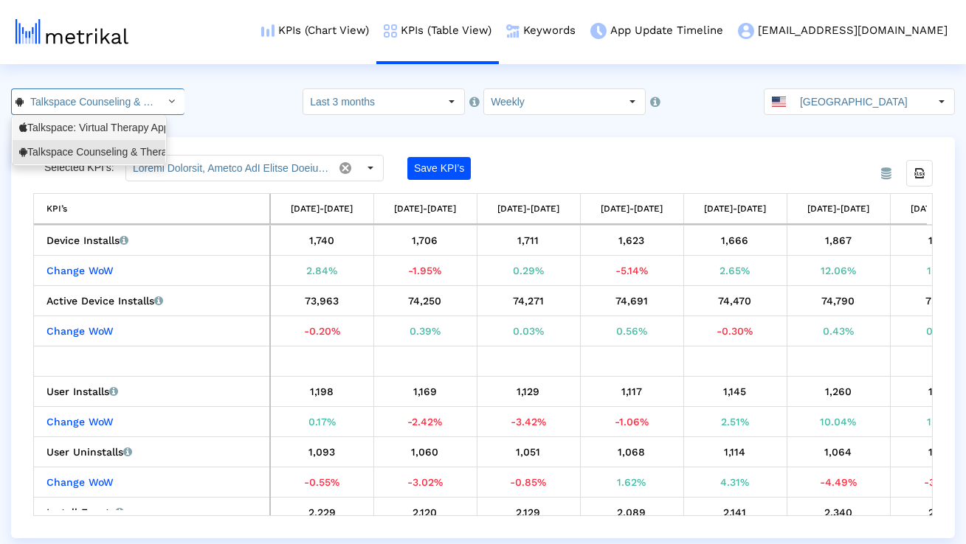
click at [116, 131] on div "Talkspace: Virtual Therapy App <661829386>" at bounding box center [88, 128] width 139 height 14
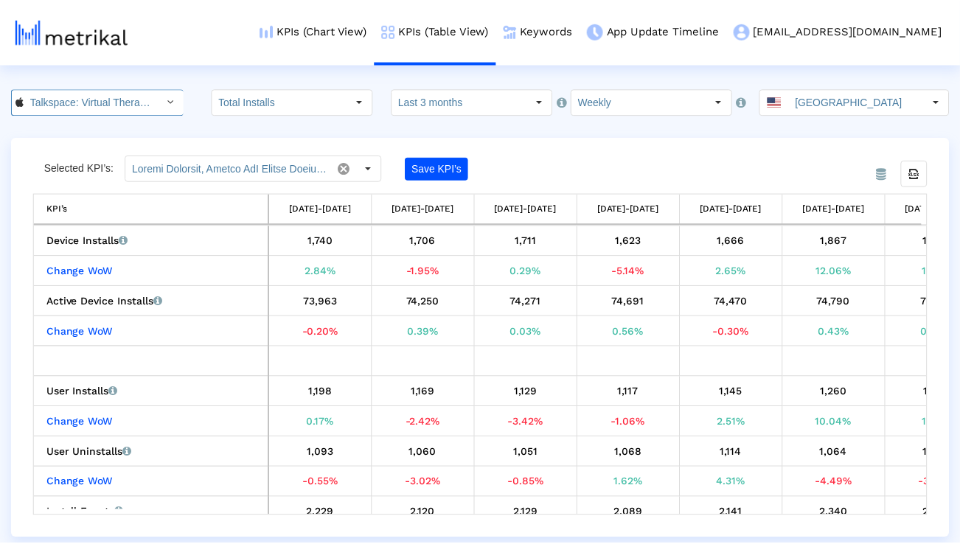
scroll to position [0, 107]
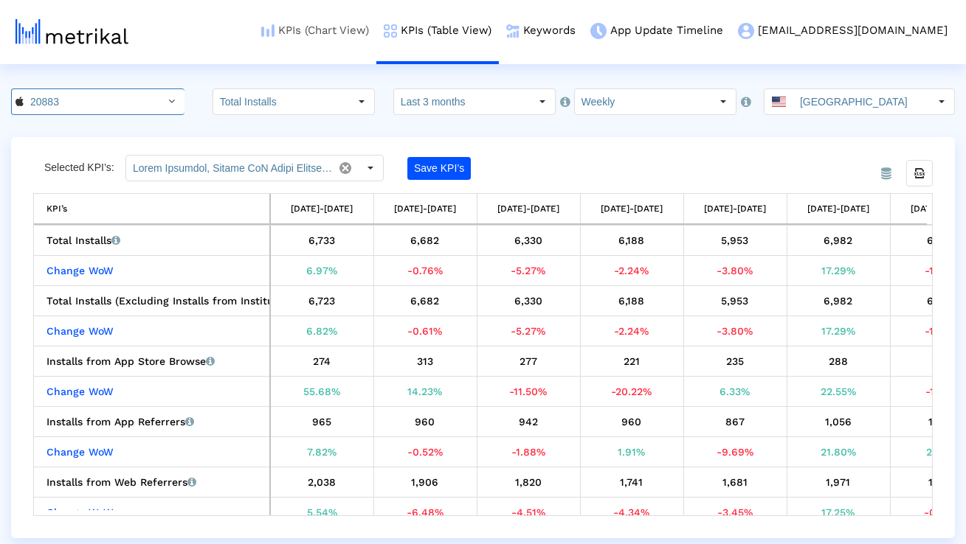
click at [339, 29] on link "KPIs (Chart View)" at bounding box center [315, 30] width 122 height 61
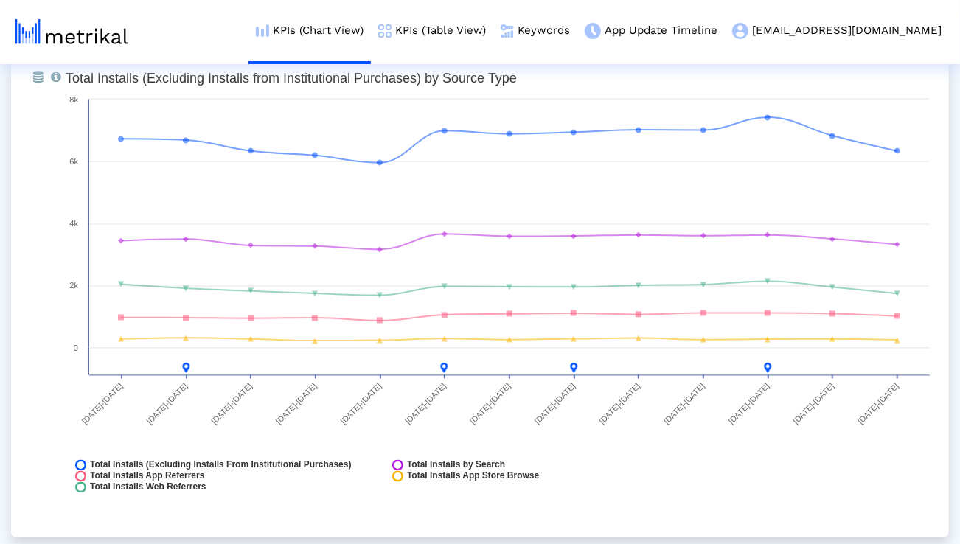
scroll to position [1699, 0]
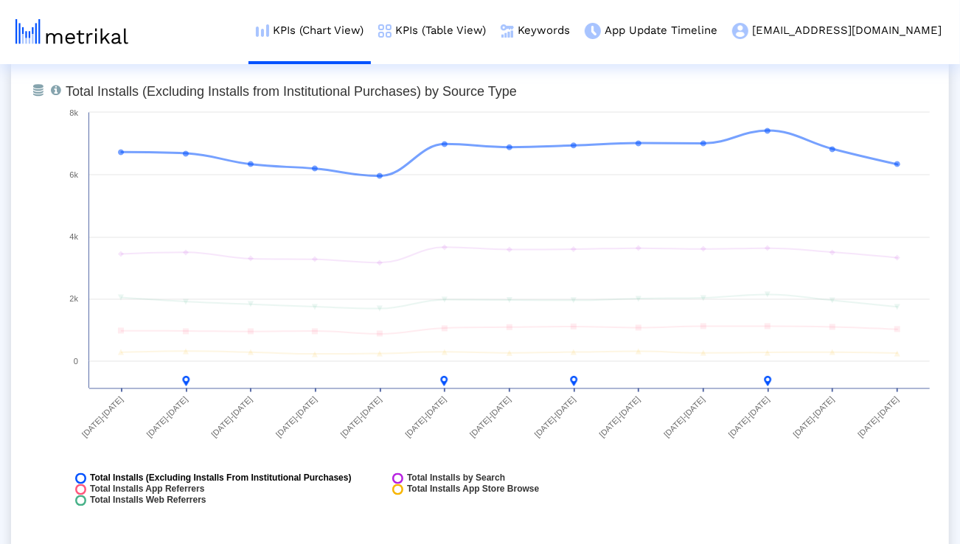
click at [305, 477] on span "Total Installs (Excluding Installs From Institutional Purchases)" at bounding box center [221, 479] width 262 height 11
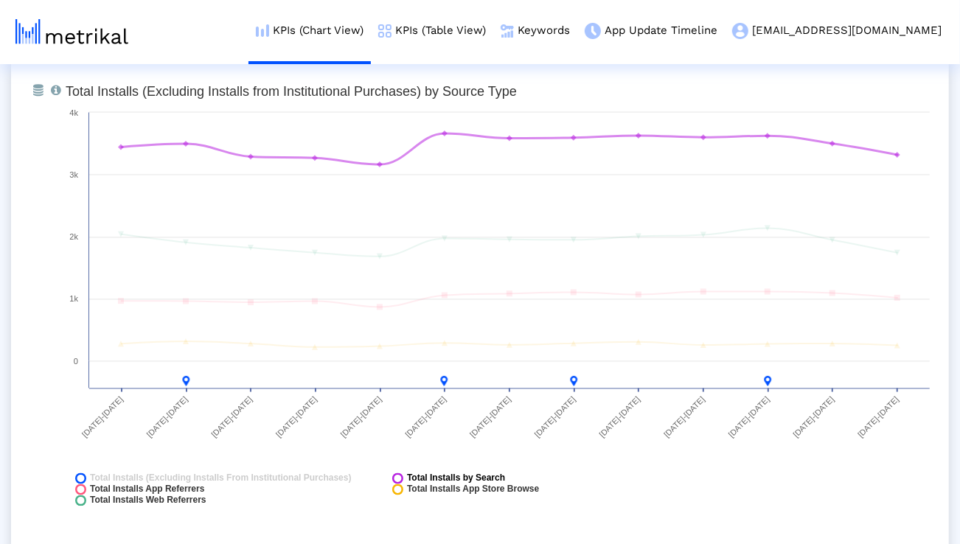
click at [420, 479] on span "Total Installs by Search" at bounding box center [456, 479] width 98 height 11
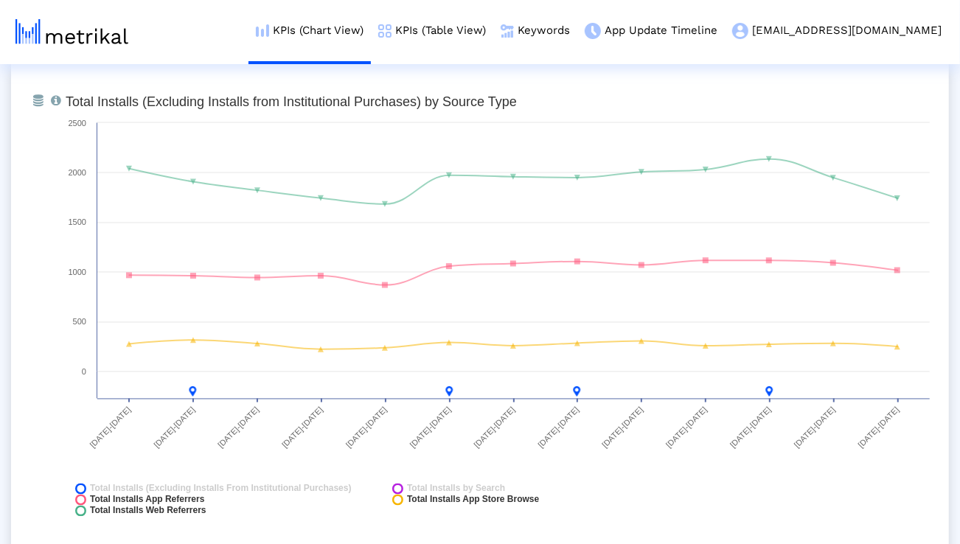
scroll to position [1687, 0]
click at [456, 491] on span "Total Installs by Search" at bounding box center [456, 490] width 98 height 11
